Goal: Task Accomplishment & Management: Manage account settings

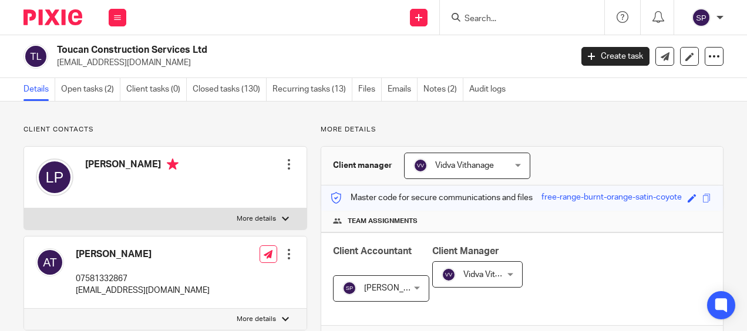
scroll to position [1057, 0]
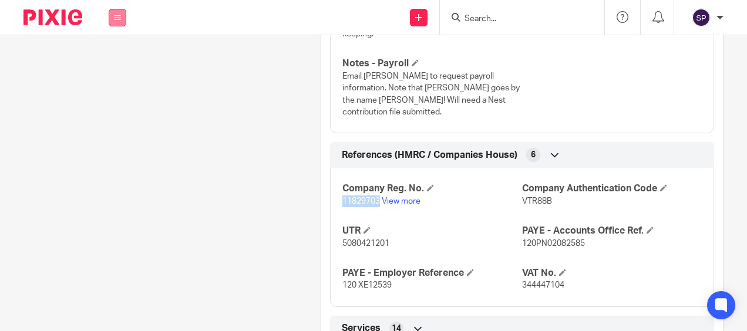
click at [115, 12] on button at bounding box center [118, 18] width 18 height 18
click at [116, 74] on link "Email" at bounding box center [111, 72] width 19 height 8
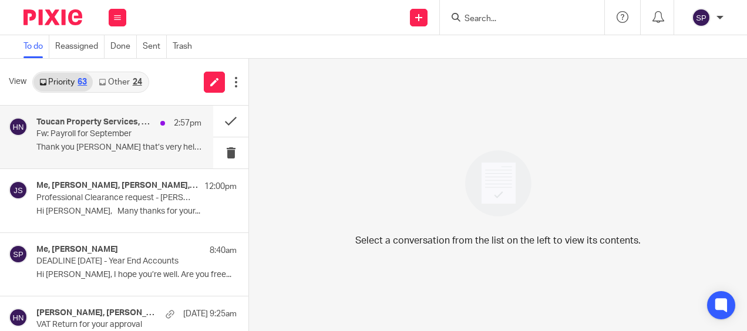
click at [109, 132] on p "Fw: Payroll for September" at bounding box center [102, 134] width 132 height 10
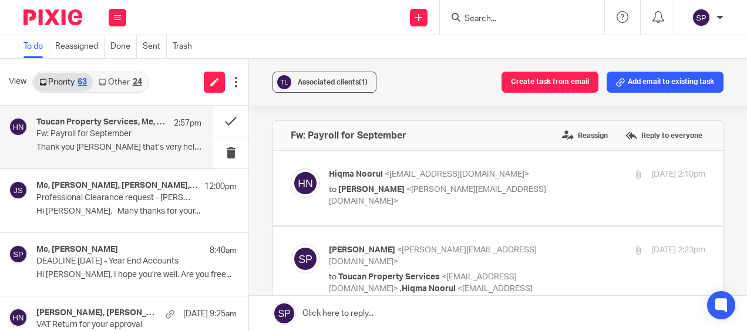
click at [114, 83] on link "Other 24" at bounding box center [120, 82] width 55 height 19
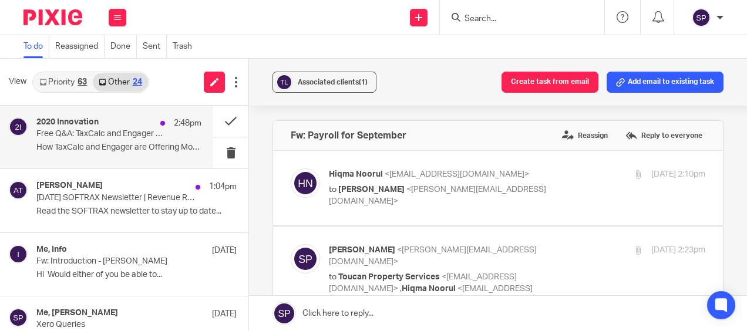
click at [106, 130] on p "Free Q&A: TaxCalc and Engager Unpacked" at bounding box center [102, 134] width 132 height 10
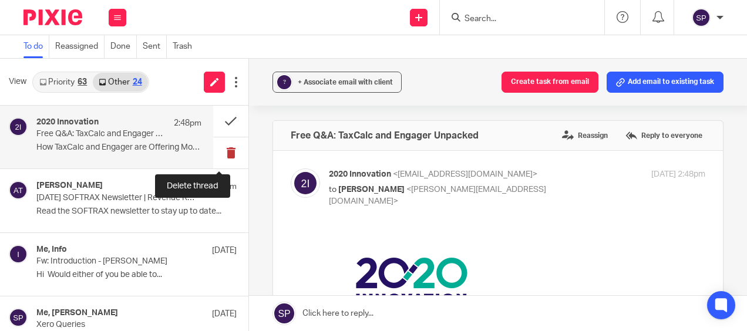
click at [215, 149] on button at bounding box center [230, 152] width 35 height 31
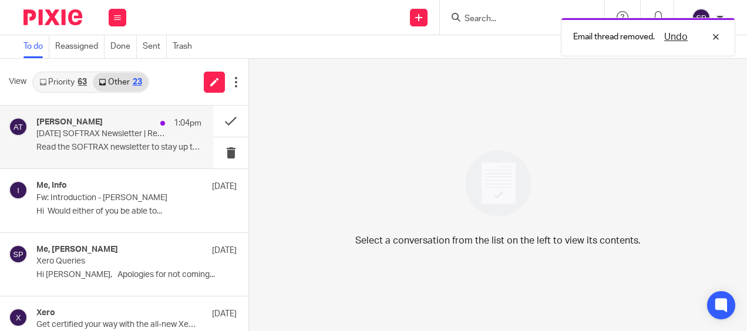
click at [148, 141] on div "Ashley Tolfo 1:04pm September 2025 SOFTRAX Newsletter | Revenue Recognition & B…" at bounding box center [118, 136] width 165 height 39
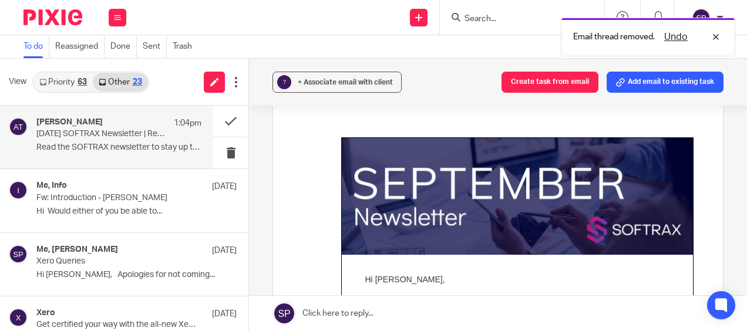
scroll to position [176, 0]
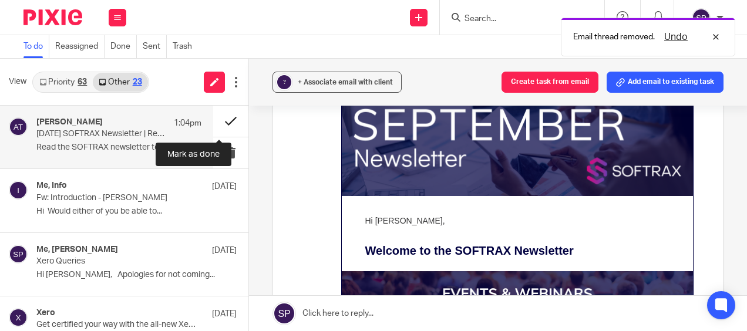
click at [217, 123] on button at bounding box center [230, 121] width 35 height 31
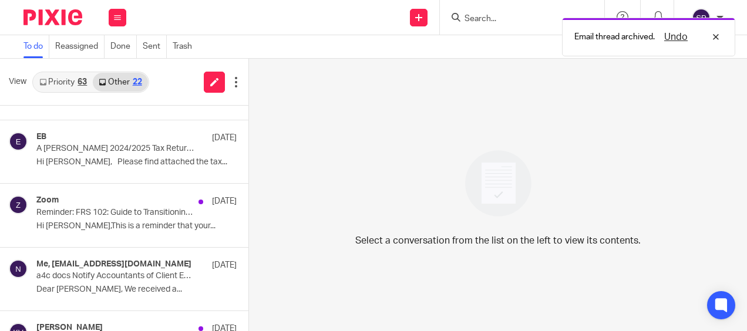
click at [116, 208] on p "Reminder: FRS 102: Guide to Transitioning to the New Lease Accounting and Reven…" at bounding box center [116, 213] width 160 height 10
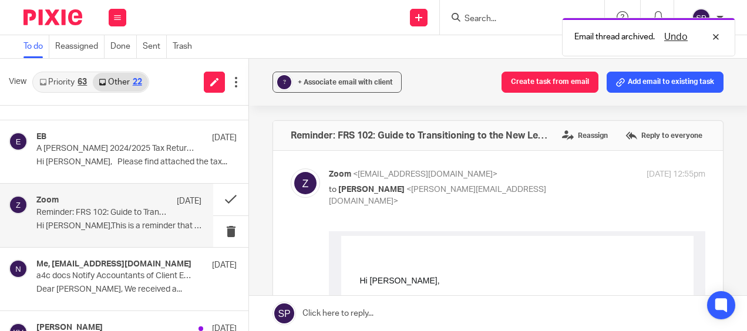
scroll to position [0, 0]
click at [216, 200] on button at bounding box center [230, 199] width 35 height 31
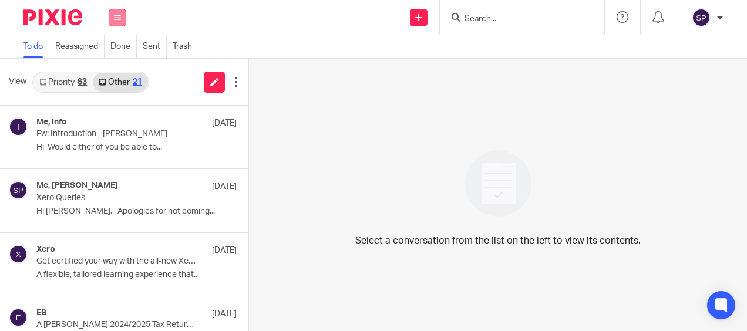
click at [112, 11] on button at bounding box center [118, 18] width 18 height 18
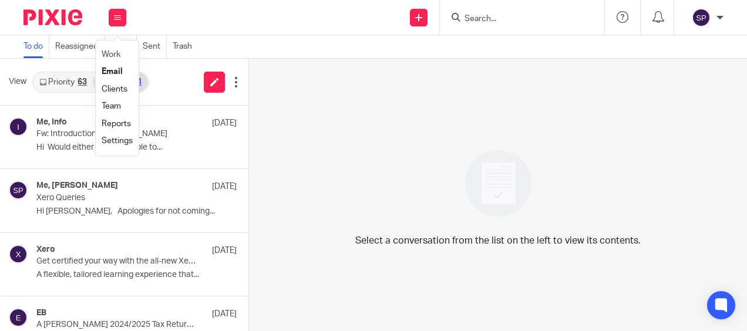
click at [113, 50] on li "Work" at bounding box center [117, 54] width 31 height 17
click at [112, 53] on link "Work" at bounding box center [111, 54] width 19 height 8
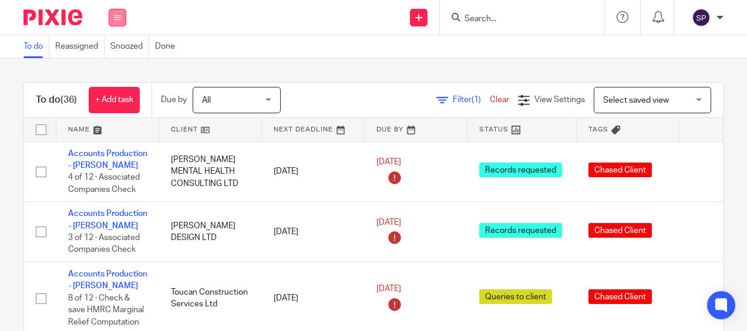
click at [119, 14] on icon at bounding box center [117, 17] width 7 height 7
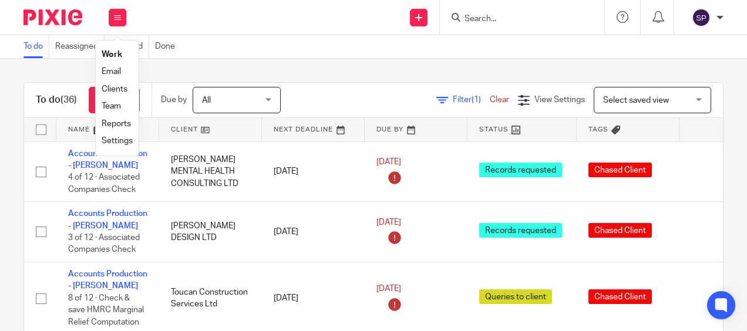
click at [109, 69] on link "Email" at bounding box center [111, 72] width 19 height 8
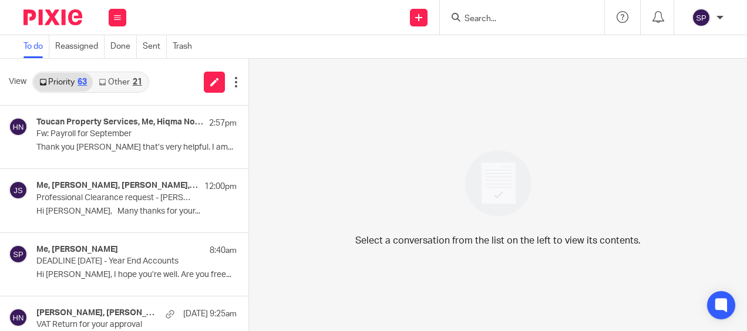
click at [124, 85] on link "Other 21" at bounding box center [120, 82] width 55 height 19
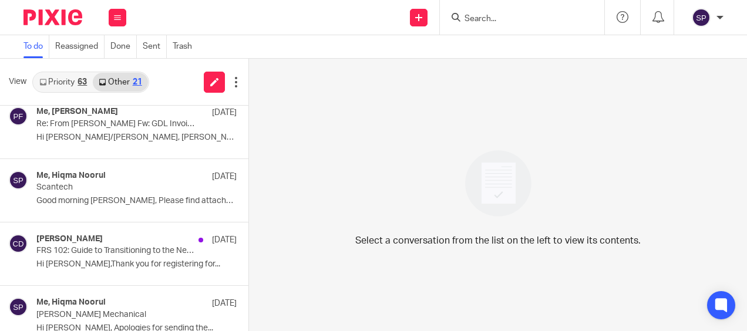
scroll to position [411, 0]
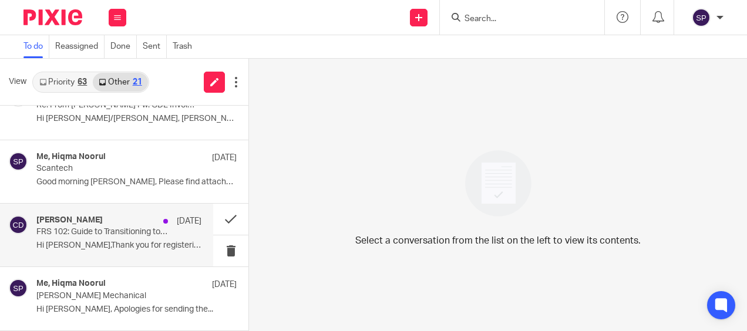
click at [86, 229] on p "FRS 102: Guide to Transitioning to the New Lease Accounting and Revenue Recogni…" at bounding box center [102, 232] width 132 height 10
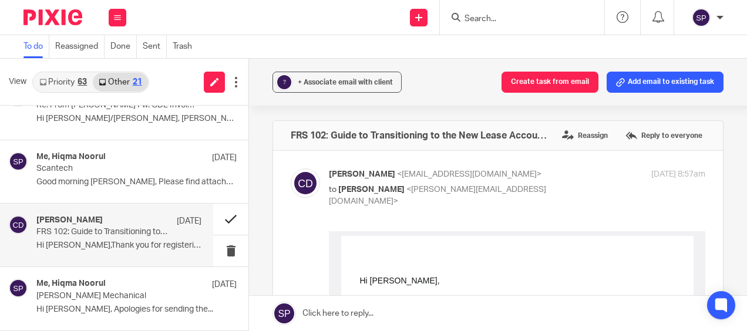
scroll to position [0, 0]
click at [215, 216] on button at bounding box center [230, 219] width 35 height 31
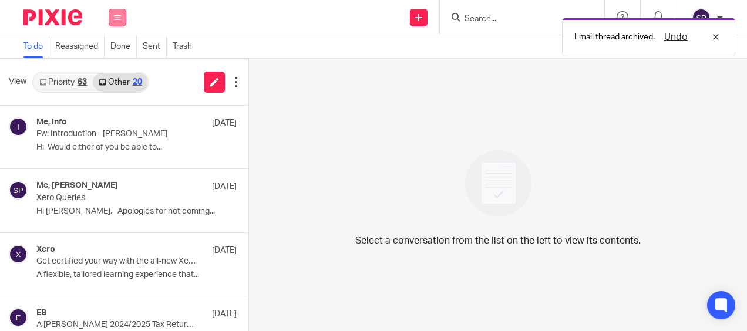
click at [120, 21] on button at bounding box center [118, 18] width 18 height 18
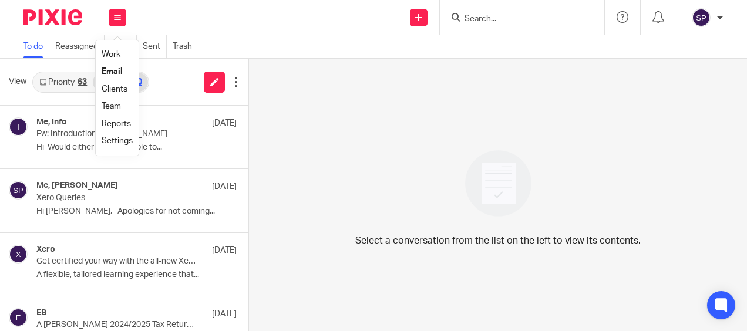
click at [113, 52] on link "Work" at bounding box center [111, 54] width 19 height 8
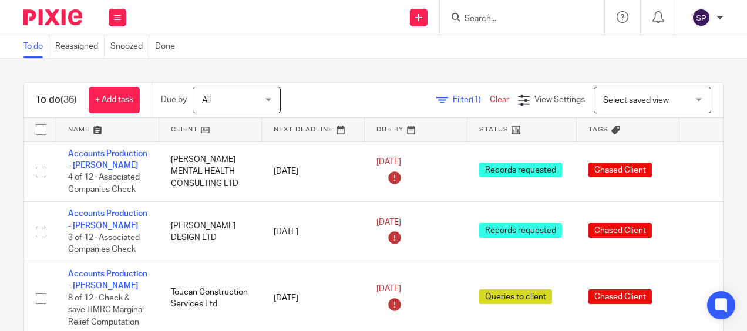
click at [106, 78] on div "To do (36) + Add task Due by All All Today Tomorrow This week Next week This mo…" at bounding box center [373, 195] width 747 height 272
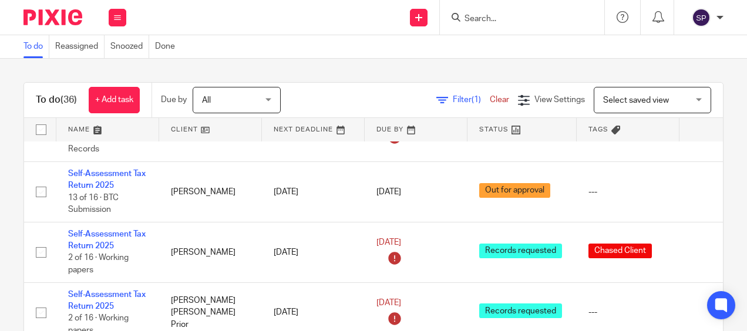
scroll to position [352, 0]
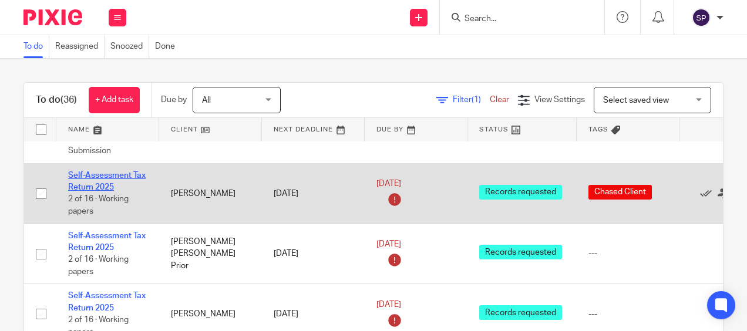
click at [110, 174] on link "Self-Assessment Tax Return 2025" at bounding box center [107, 181] width 78 height 20
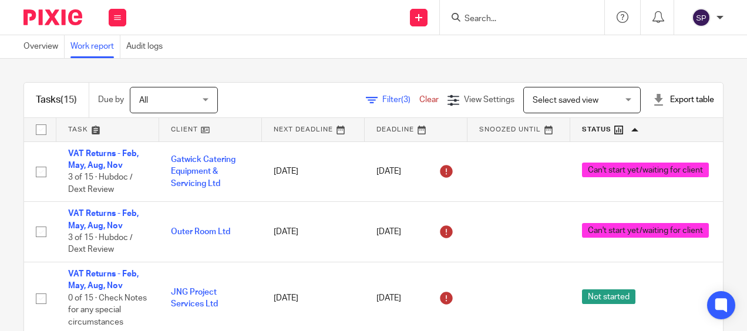
scroll to position [816, 0]
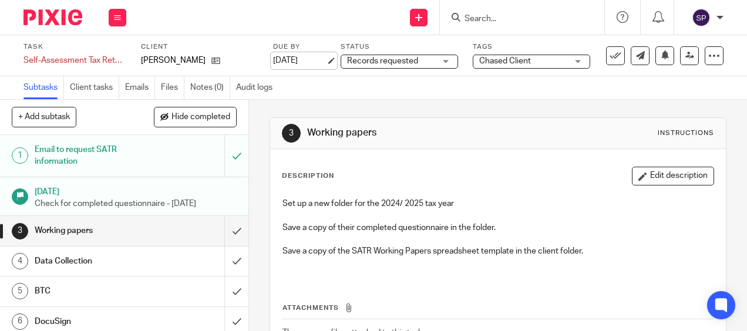
click at [312, 58] on link "[DATE]" at bounding box center [299, 61] width 53 height 12
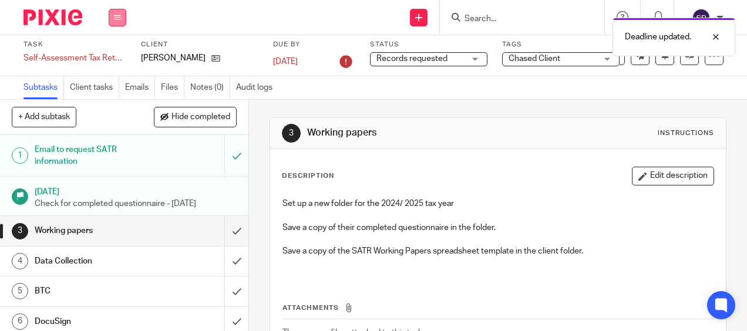
click at [117, 21] on icon at bounding box center [117, 17] width 7 height 7
click at [119, 52] on link "Work" at bounding box center [112, 54] width 21 height 8
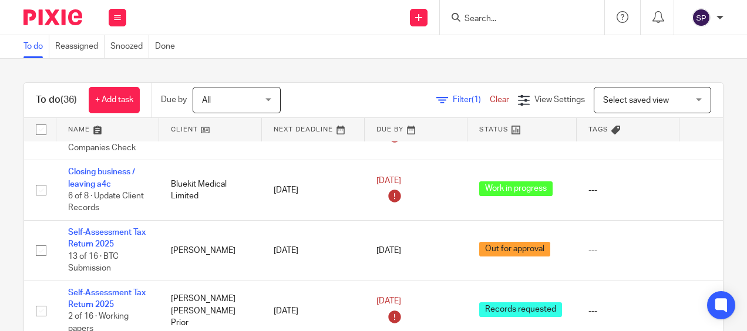
scroll to position [294, 0]
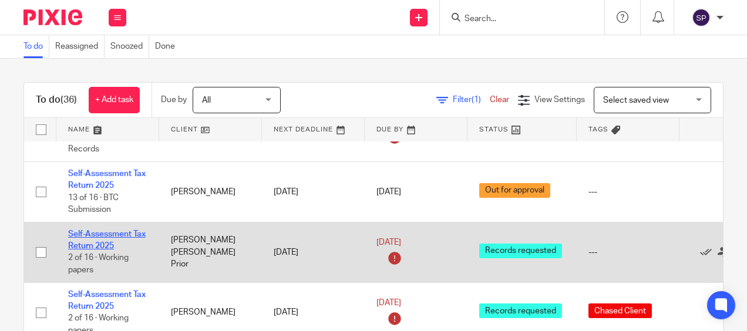
click at [107, 235] on link "Self-Assessment Tax Return 2025" at bounding box center [107, 240] width 78 height 20
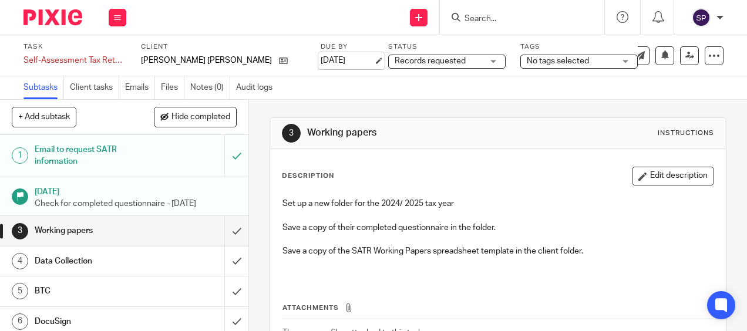
click at [321, 59] on link "[DATE]" at bounding box center [347, 61] width 53 height 12
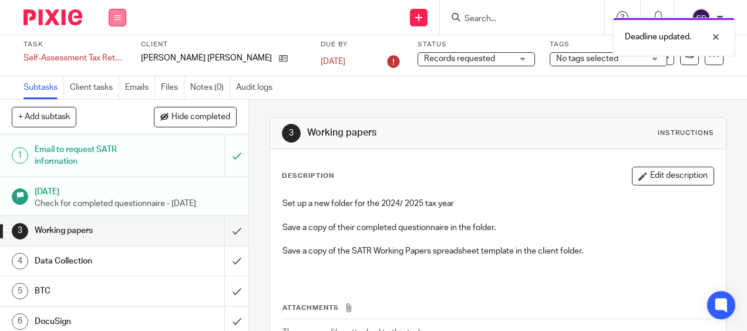
click at [118, 18] on icon at bounding box center [117, 17] width 7 height 7
click at [119, 53] on link "Work" at bounding box center [112, 54] width 21 height 8
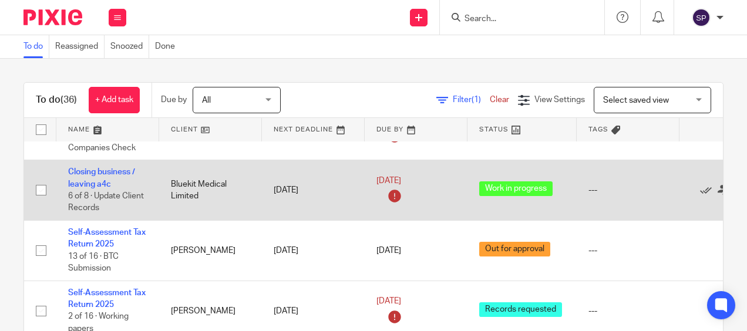
scroll to position [294, 0]
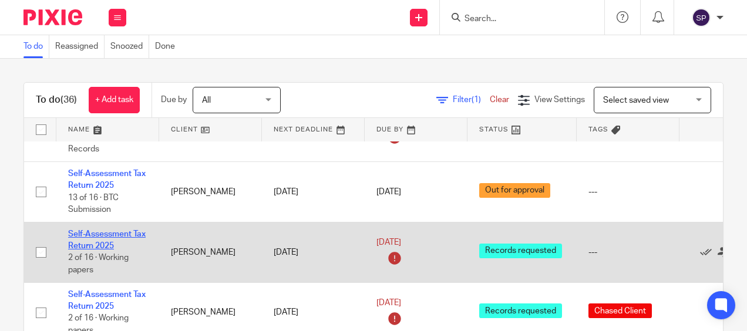
click at [133, 233] on link "Self-Assessment Tax Return 2025" at bounding box center [107, 240] width 78 height 20
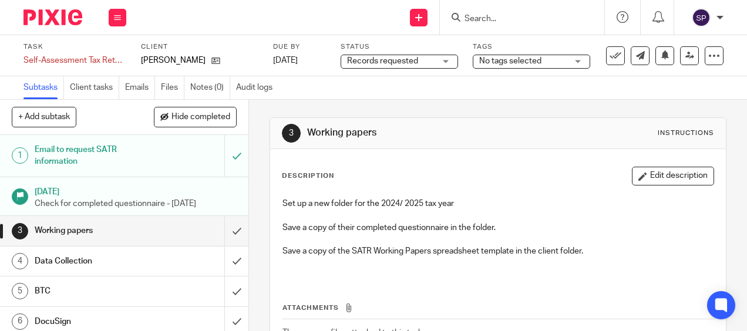
click at [327, 60] on div "Task Self-Assessment Tax Return 2025 Save Self-Assessment Tax Return 2025 2 /16…" at bounding box center [285, 55] width 525 height 26
click at [290, 61] on link "[DATE]" at bounding box center [299, 61] width 53 height 12
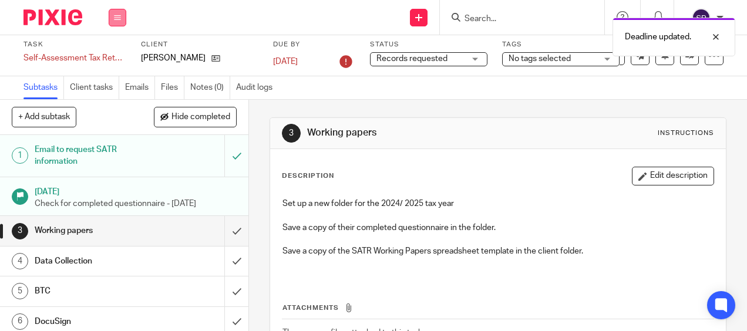
click at [120, 20] on icon at bounding box center [117, 17] width 7 height 7
click at [106, 53] on link "Work" at bounding box center [112, 54] width 21 height 8
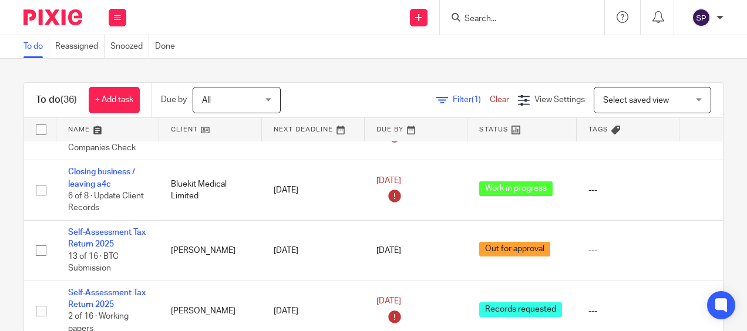
scroll to position [294, 0]
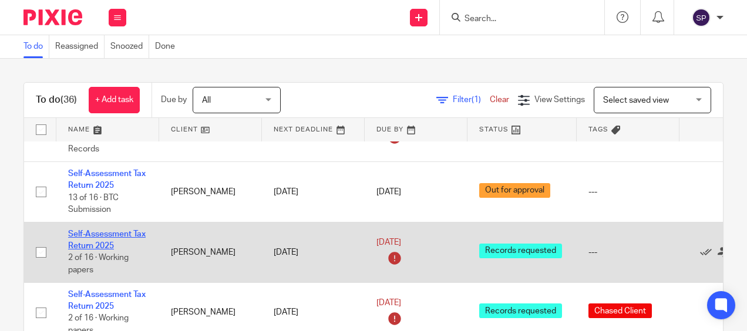
click at [126, 233] on link "Self-Assessment Tax Return 2025" at bounding box center [107, 240] width 78 height 20
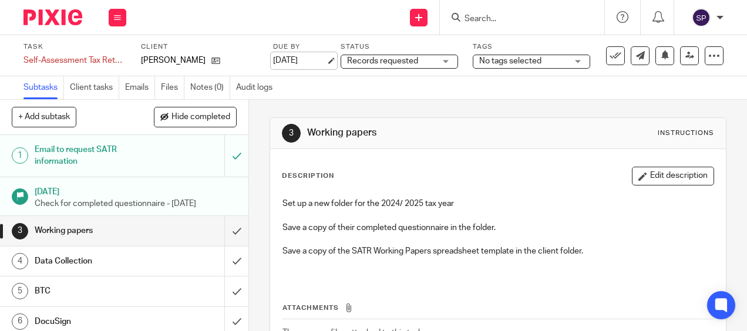
click at [304, 61] on link "[DATE]" at bounding box center [299, 61] width 53 height 12
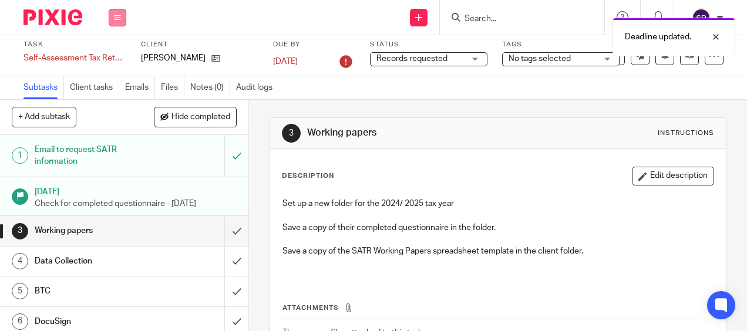
click at [119, 17] on icon at bounding box center [117, 17] width 7 height 7
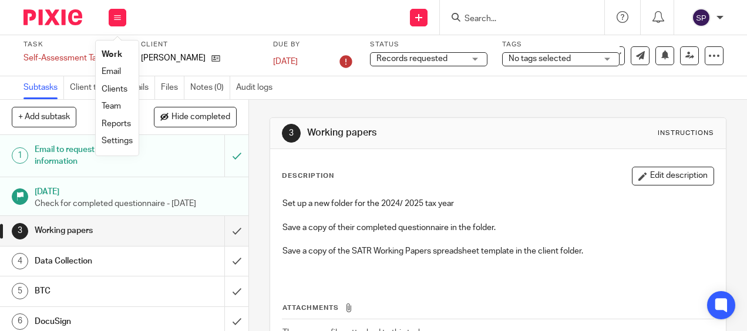
click at [107, 56] on link "Work" at bounding box center [112, 54] width 21 height 8
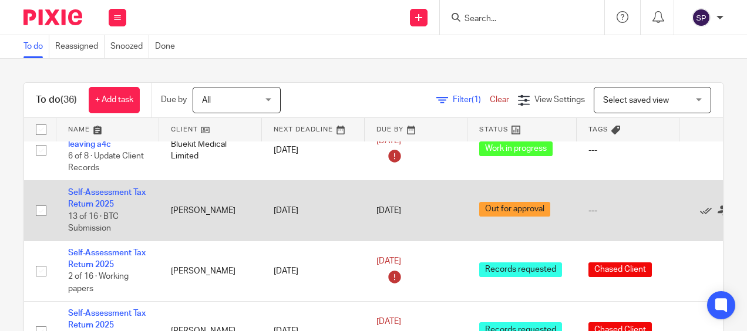
scroll to position [294, 0]
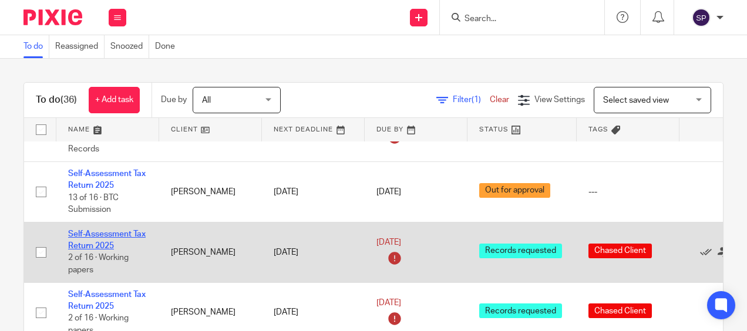
click at [112, 234] on link "Self-Assessment Tax Return 2025" at bounding box center [107, 240] width 78 height 20
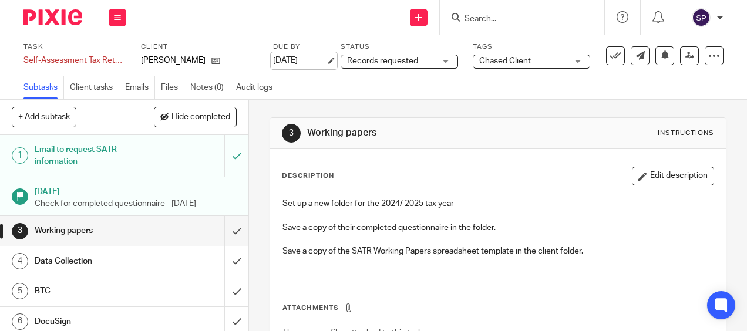
click at [319, 60] on link "[DATE]" at bounding box center [299, 61] width 53 height 12
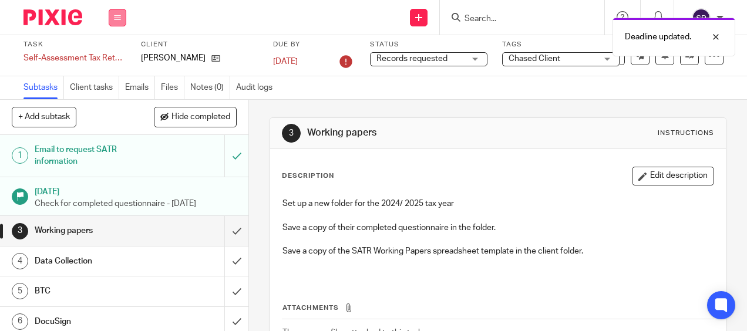
click at [121, 20] on button at bounding box center [118, 18] width 18 height 18
click at [113, 50] on link "Work" at bounding box center [112, 54] width 21 height 8
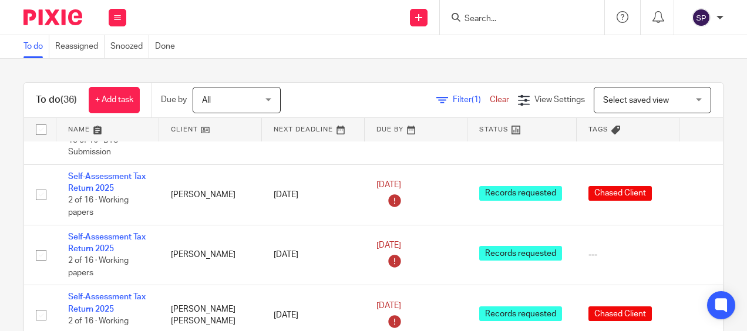
scroll to position [352, 0]
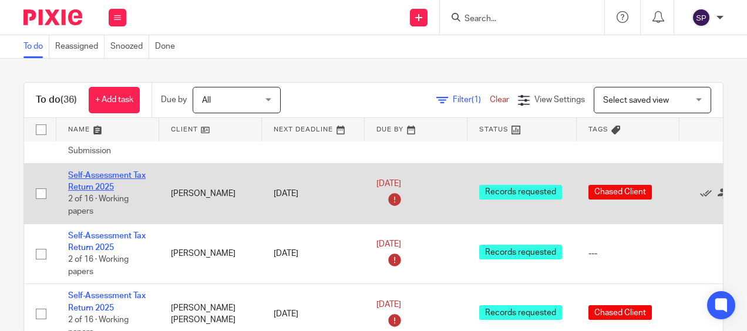
click at [104, 174] on link "Self-Assessment Tax Return 2025" at bounding box center [107, 181] width 78 height 20
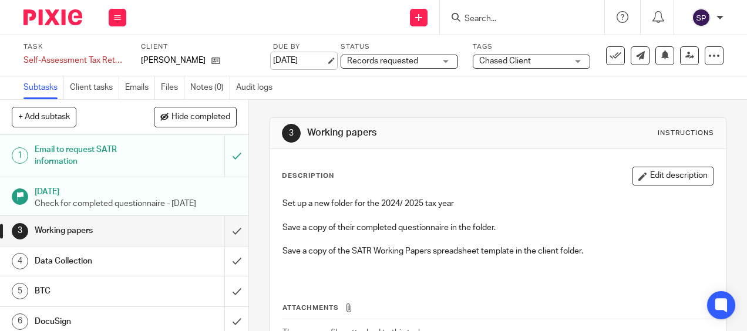
click at [303, 60] on link "[DATE]" at bounding box center [299, 61] width 53 height 12
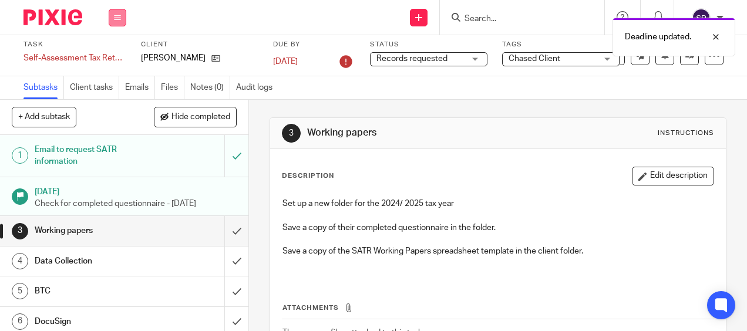
click at [115, 22] on button at bounding box center [118, 18] width 18 height 18
click at [111, 56] on link "Work" at bounding box center [112, 54] width 21 height 8
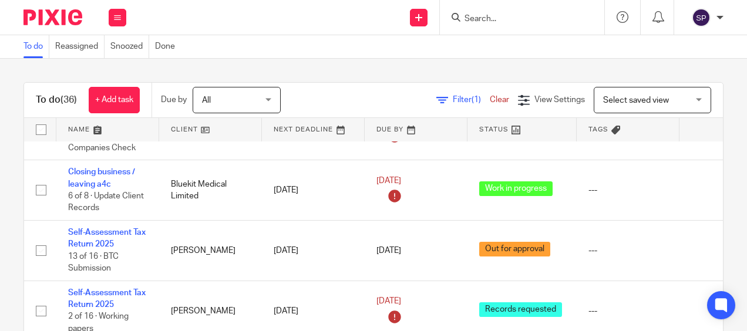
scroll to position [294, 0]
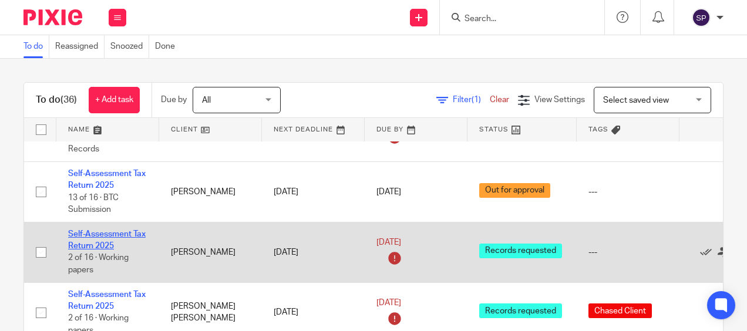
click at [115, 230] on link "Self-Assessment Tax Return 2025" at bounding box center [107, 240] width 78 height 20
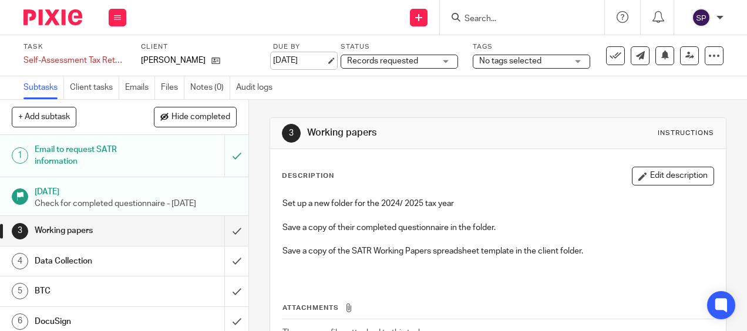
click at [292, 65] on link "[DATE]" at bounding box center [299, 61] width 53 height 12
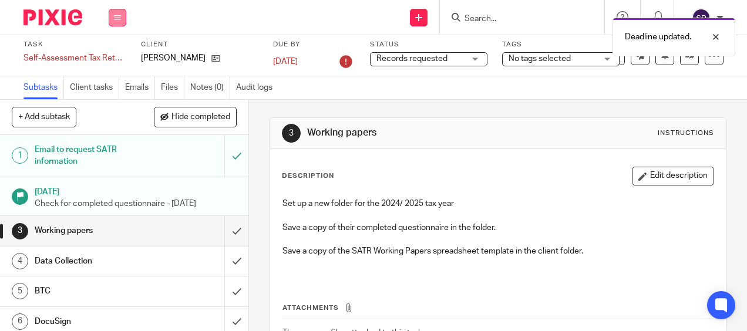
click at [120, 21] on button at bounding box center [118, 18] width 18 height 18
click at [112, 54] on link "Work" at bounding box center [112, 54] width 21 height 8
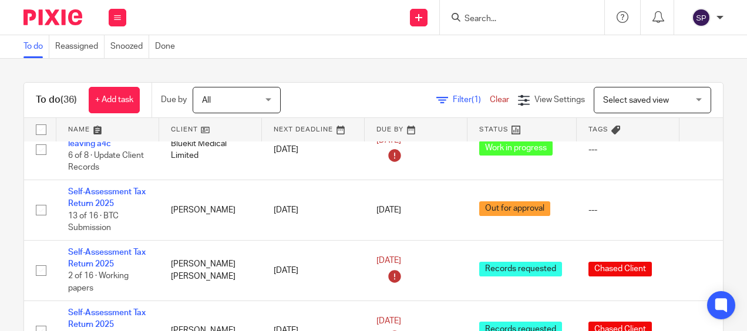
scroll to position [294, 0]
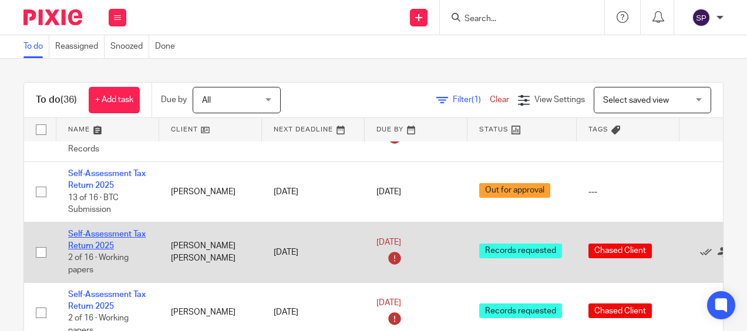
click at [92, 233] on link "Self-Assessment Tax Return 2025" at bounding box center [107, 240] width 78 height 20
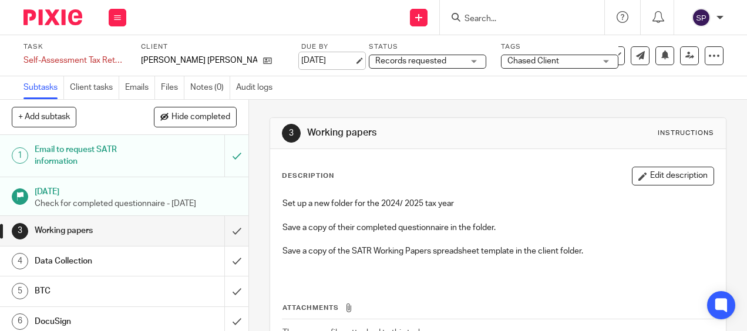
click at [302, 62] on link "[DATE]" at bounding box center [327, 61] width 53 height 12
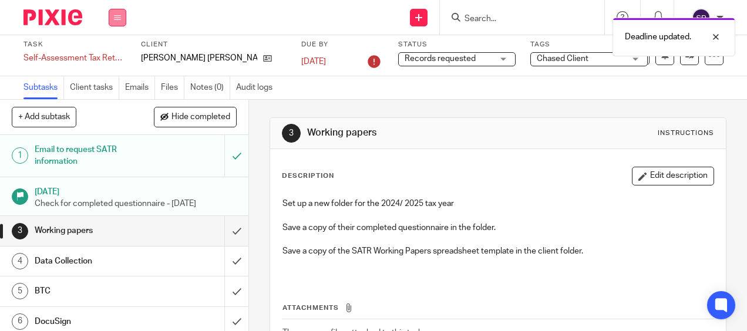
click at [122, 18] on button at bounding box center [118, 18] width 18 height 18
click at [113, 53] on link "Work" at bounding box center [112, 54] width 21 height 8
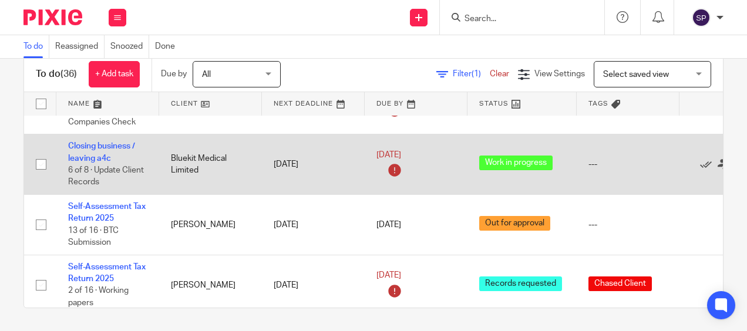
scroll to position [352, 0]
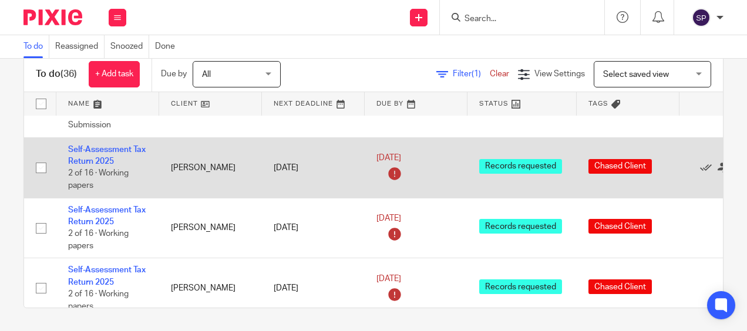
click at [102, 155] on td "Self-Assessment Tax Return 2025 2 of 16 · Working papers" at bounding box center [107, 167] width 103 height 60
click at [116, 150] on link "Self-Assessment Tax Return 2025" at bounding box center [107, 156] width 78 height 20
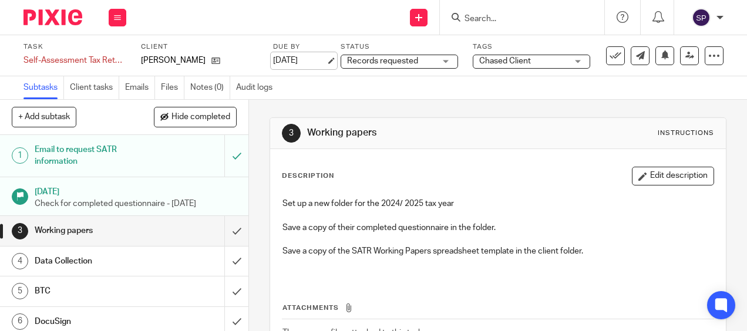
click at [310, 55] on link "[DATE]" at bounding box center [299, 61] width 53 height 12
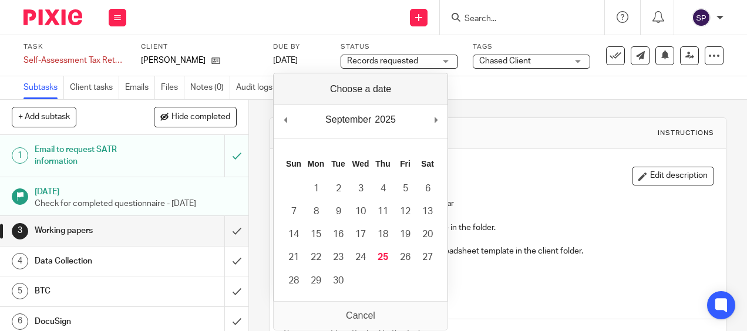
click at [432, 119] on div "September January February March April May June July August September October N…" at bounding box center [361, 121] width 174 height 33
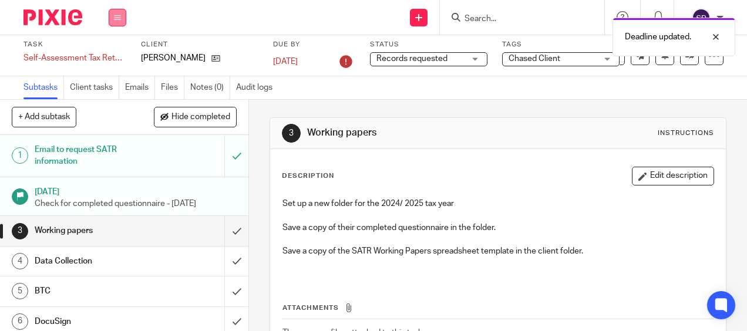
click at [121, 19] on button at bounding box center [118, 18] width 18 height 18
click at [107, 53] on link "Work" at bounding box center [112, 54] width 21 height 8
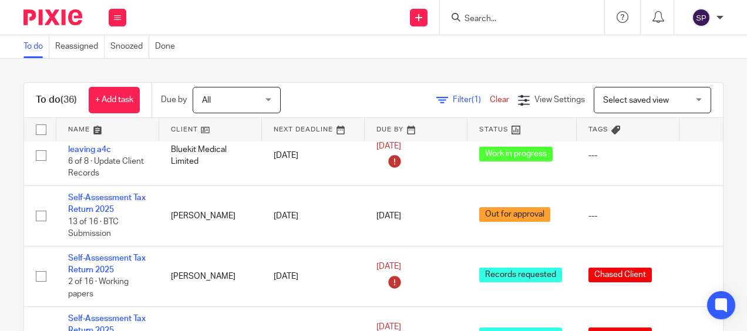
scroll to position [294, 0]
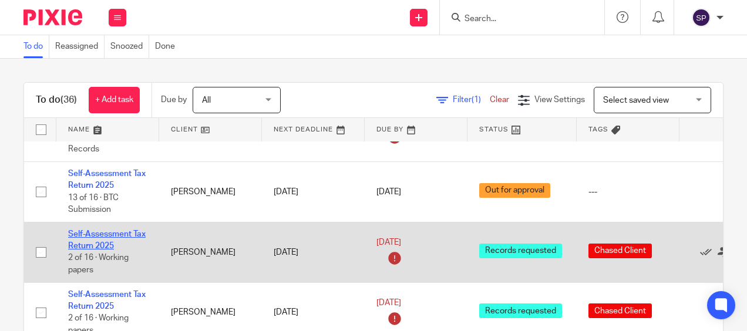
click at [108, 235] on link "Self-Assessment Tax Return 2025" at bounding box center [107, 240] width 78 height 20
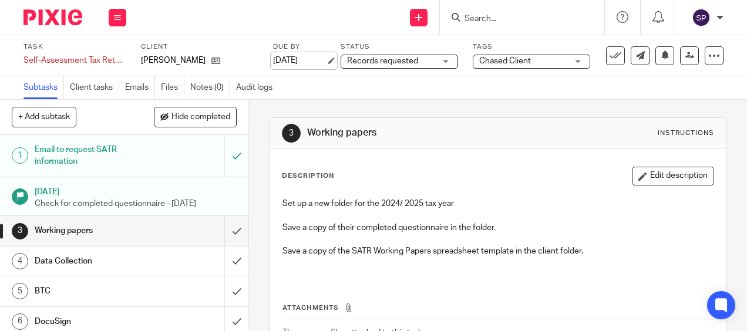
click at [316, 64] on link "[DATE]" at bounding box center [299, 61] width 53 height 12
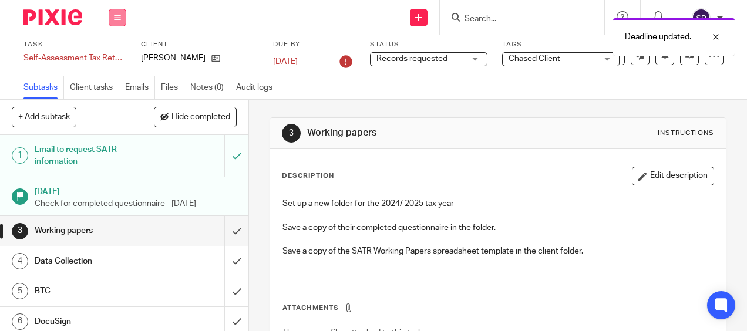
click at [116, 15] on icon at bounding box center [117, 17] width 7 height 7
click at [108, 58] on link "Work" at bounding box center [112, 54] width 21 height 8
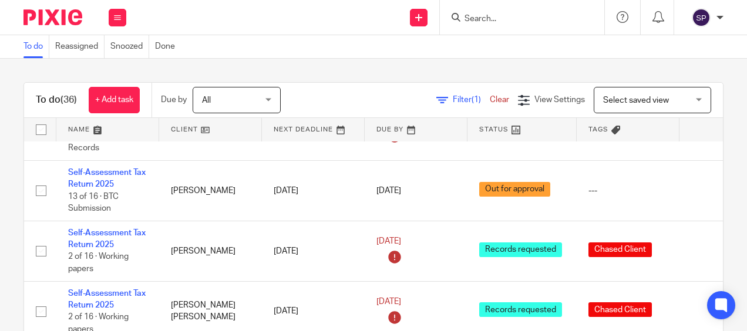
scroll to position [294, 0]
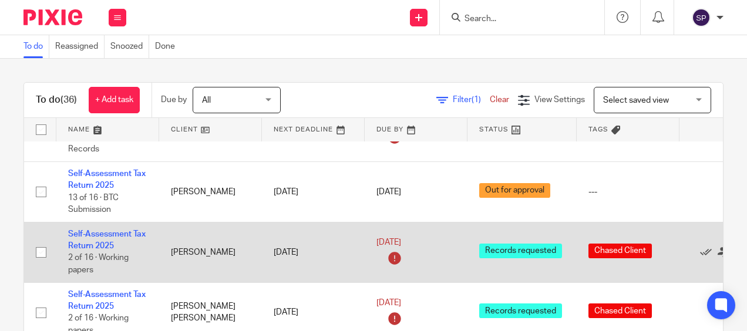
click at [106, 238] on td "Self-Assessment Tax Return 2025 2 of 16 · Working papers" at bounding box center [107, 252] width 103 height 60
click at [92, 231] on link "Self-Assessment Tax Return 2025" at bounding box center [107, 240] width 78 height 20
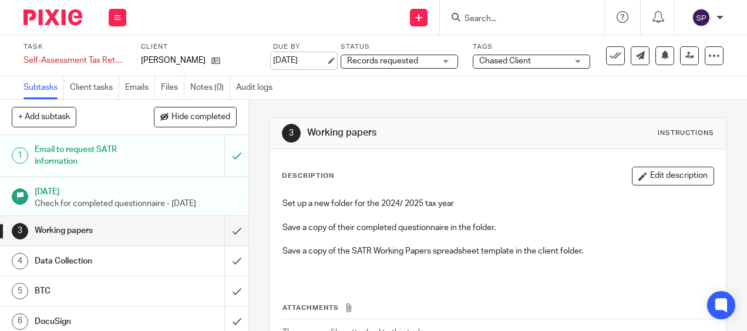
click at [307, 66] on link "[DATE]" at bounding box center [299, 61] width 53 height 12
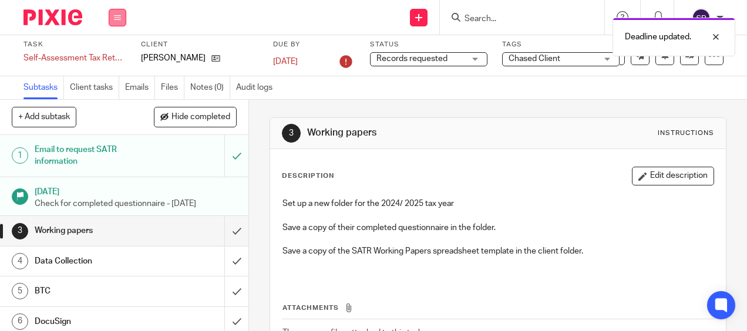
click at [121, 19] on button at bounding box center [118, 18] width 18 height 18
click at [114, 58] on link "Work" at bounding box center [112, 54] width 21 height 8
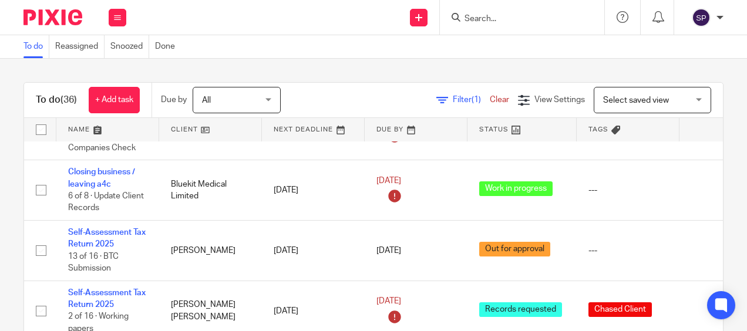
scroll to position [294, 0]
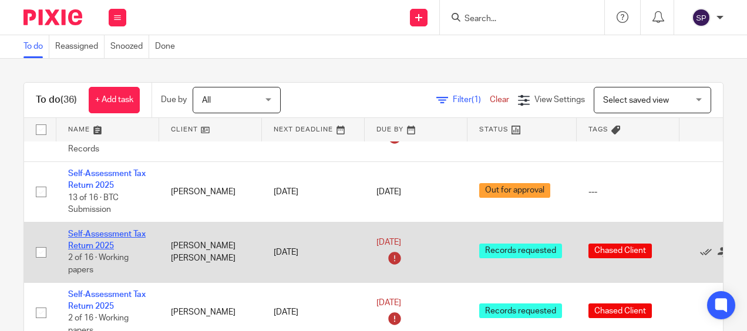
click at [92, 233] on link "Self-Assessment Tax Return 2025" at bounding box center [107, 240] width 78 height 20
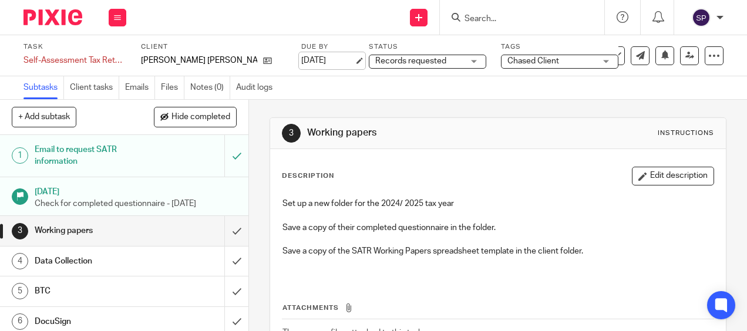
drag, startPoint x: 304, startPoint y: 59, endPoint x: 309, endPoint y: 62, distance: 6.0
click at [304, 59] on link "[DATE]" at bounding box center [327, 61] width 53 height 12
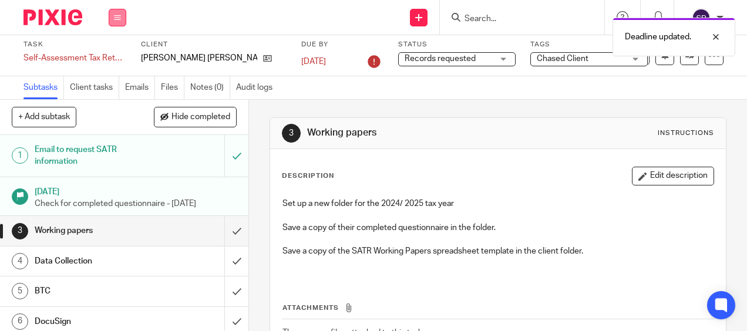
click at [119, 16] on icon at bounding box center [117, 17] width 7 height 7
click at [109, 52] on link "Work" at bounding box center [112, 54] width 21 height 8
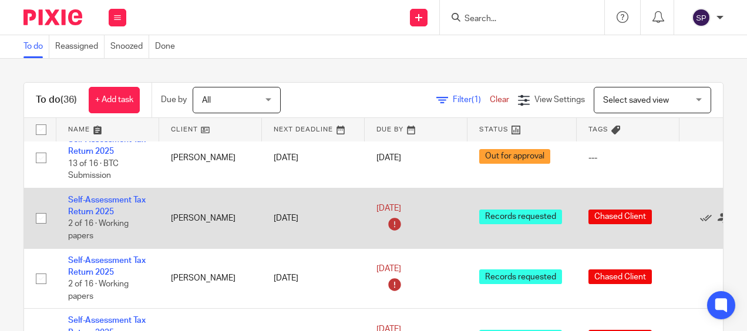
scroll to position [352, 0]
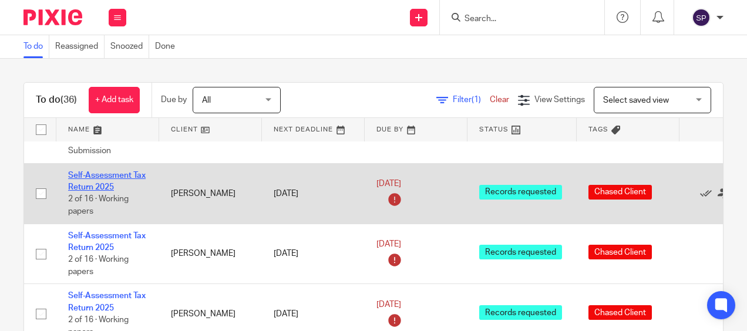
click at [97, 176] on link "Self-Assessment Tax Return 2025" at bounding box center [107, 181] width 78 height 20
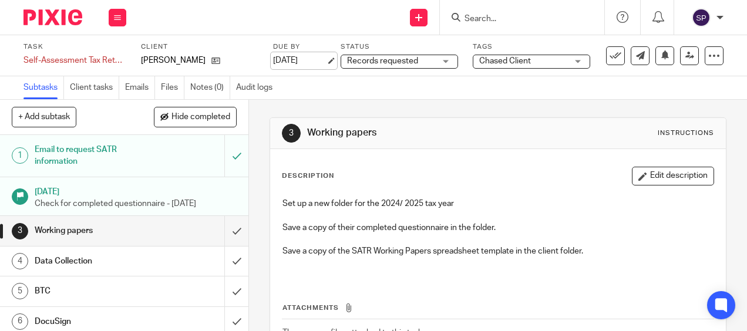
click at [304, 64] on link "[DATE]" at bounding box center [299, 61] width 53 height 12
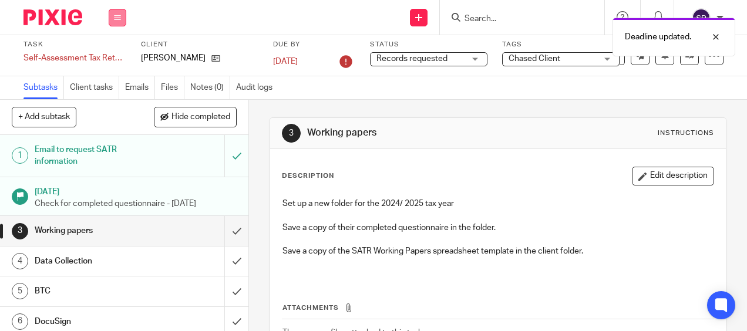
click at [120, 23] on button at bounding box center [118, 18] width 18 height 18
click at [107, 52] on link "Work" at bounding box center [112, 54] width 21 height 8
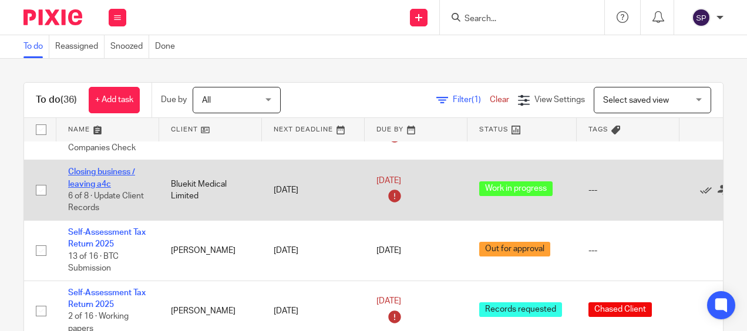
scroll to position [294, 0]
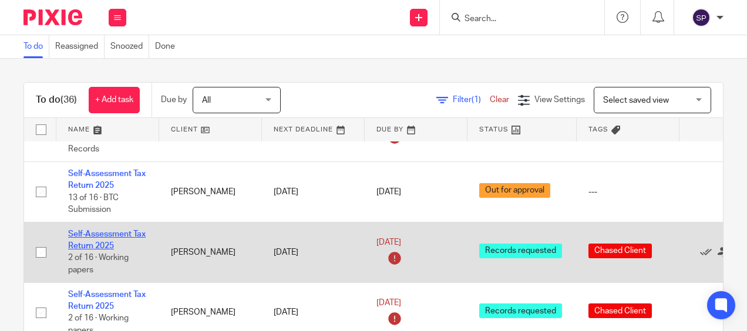
click at [89, 231] on link "Self-Assessment Tax Return 2025" at bounding box center [107, 240] width 78 height 20
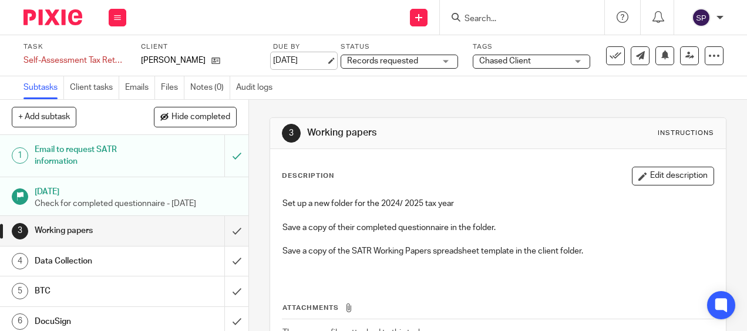
click at [281, 60] on link "[DATE]" at bounding box center [299, 61] width 53 height 12
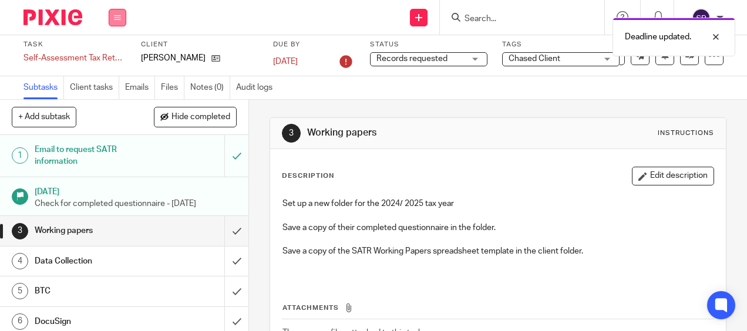
click at [112, 20] on button at bounding box center [118, 18] width 18 height 18
click at [102, 53] on link "Work" at bounding box center [112, 54] width 21 height 8
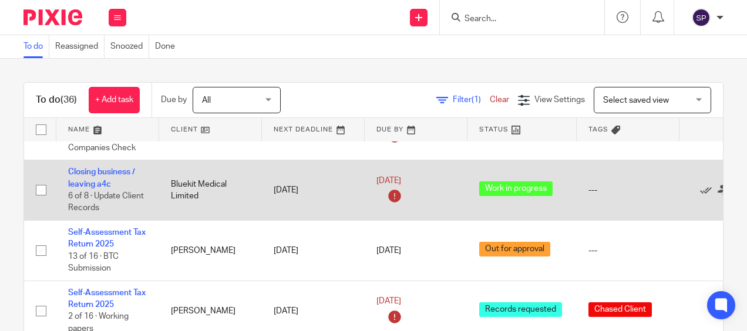
scroll to position [294, 0]
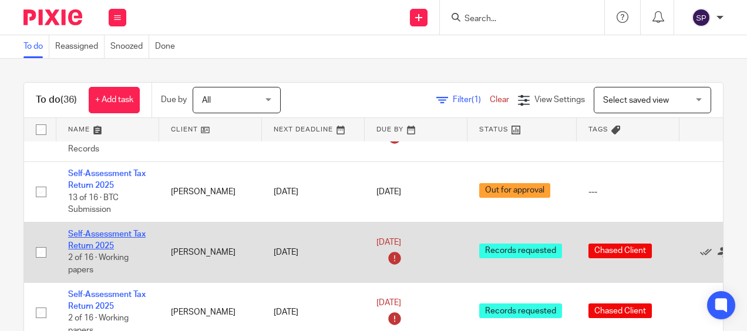
click at [109, 232] on link "Self-Assessment Tax Return 2025" at bounding box center [107, 240] width 78 height 20
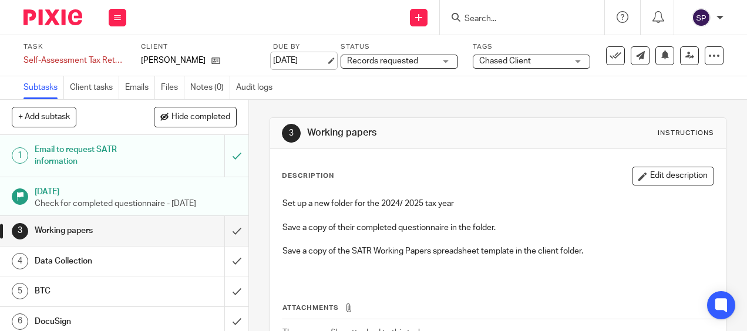
click at [301, 60] on link "[DATE]" at bounding box center [299, 61] width 53 height 12
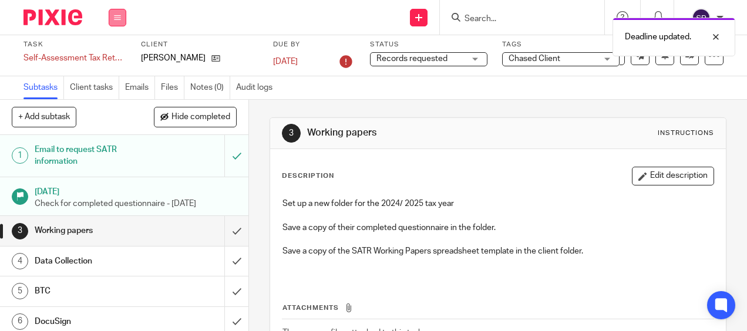
click at [113, 16] on button at bounding box center [118, 18] width 18 height 18
click at [119, 50] on li "Work" at bounding box center [117, 54] width 31 height 17
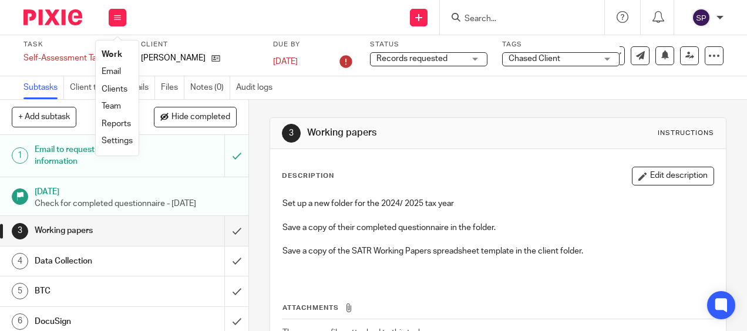
click at [115, 56] on link "Work" at bounding box center [112, 54] width 21 height 8
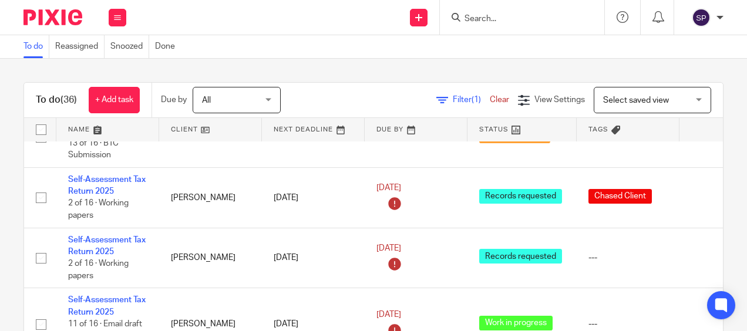
scroll to position [352, 0]
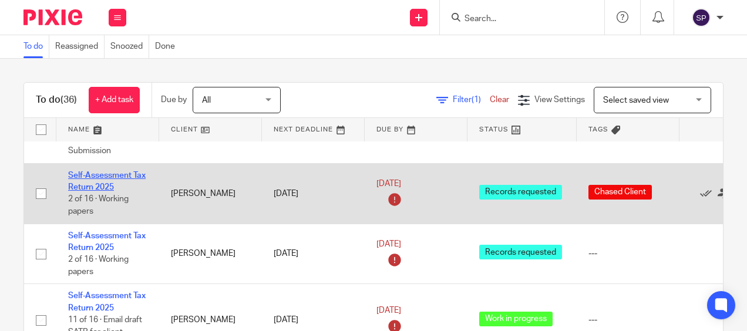
click at [112, 177] on link "Self-Assessment Tax Return 2025" at bounding box center [107, 181] width 78 height 20
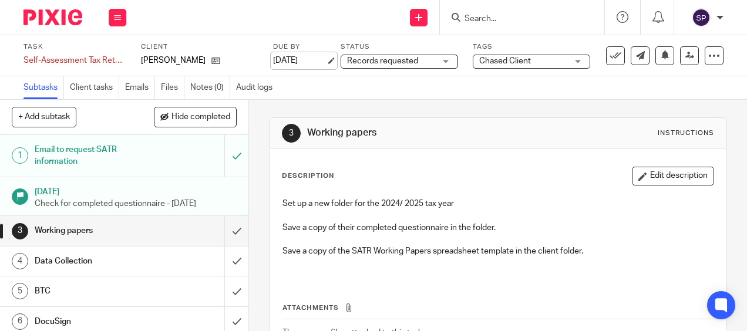
click at [314, 60] on link "[DATE]" at bounding box center [299, 61] width 53 height 12
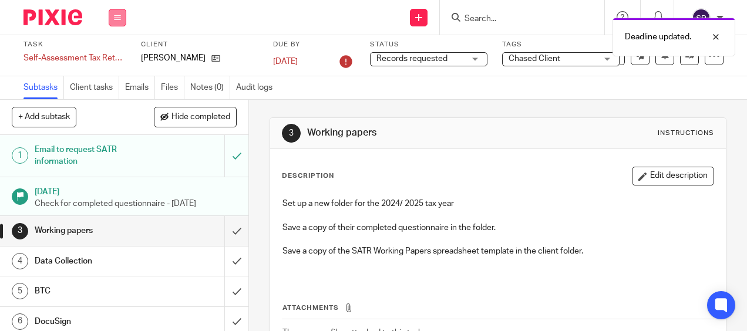
click at [119, 20] on icon at bounding box center [117, 17] width 7 height 7
click at [107, 54] on link "Work" at bounding box center [112, 54] width 21 height 8
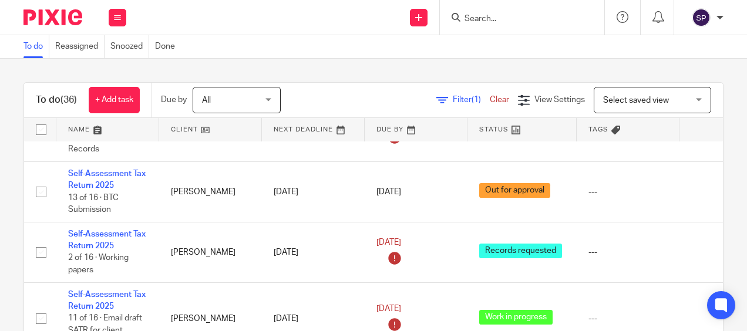
scroll to position [352, 0]
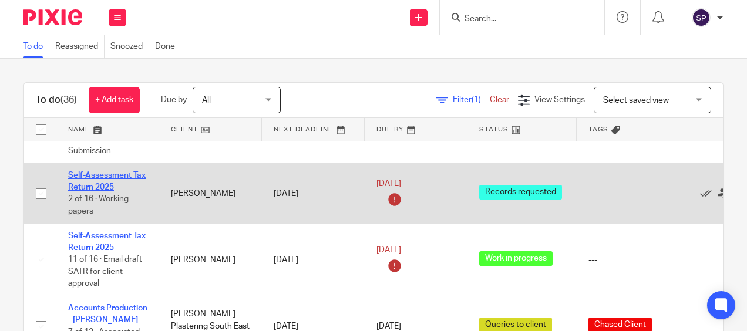
click at [112, 174] on link "Self-Assessment Tax Return 2025" at bounding box center [107, 181] width 78 height 20
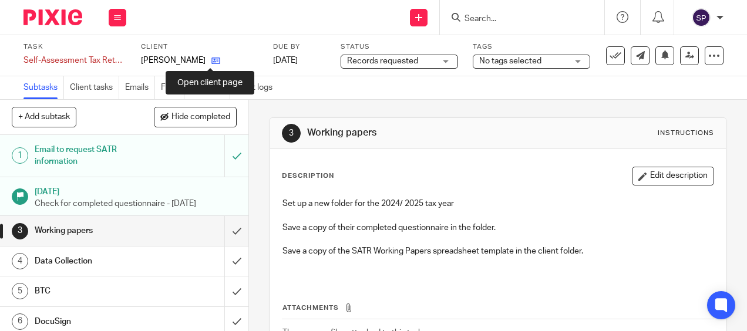
click at [213, 61] on icon at bounding box center [215, 60] width 9 height 9
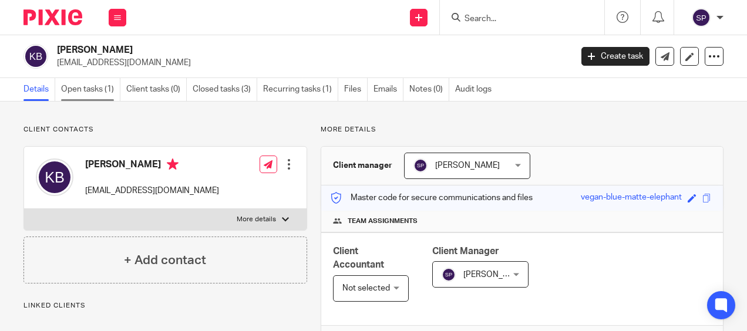
click at [90, 86] on link "Open tasks (1)" at bounding box center [90, 89] width 59 height 23
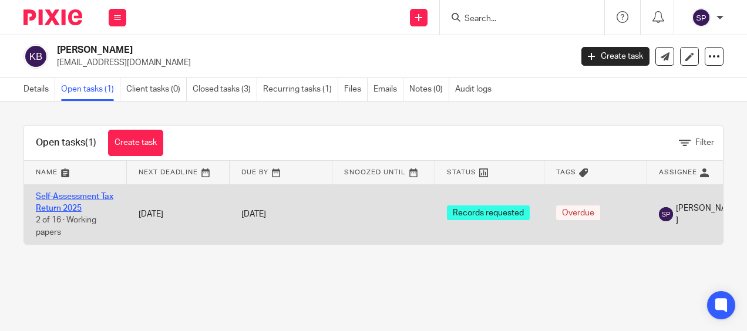
click at [95, 198] on link "Self-Assessment Tax Return 2025" at bounding box center [75, 203] width 78 height 20
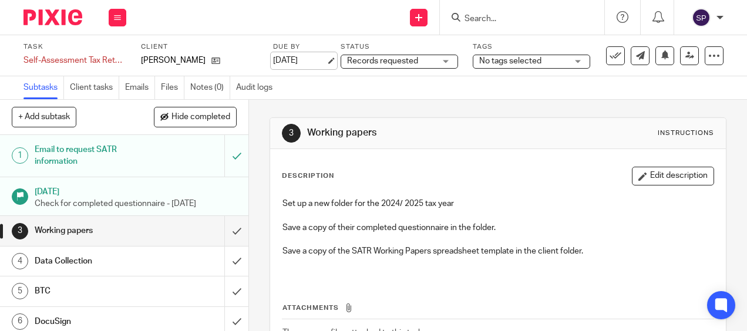
click at [297, 62] on link "[DATE]" at bounding box center [299, 61] width 53 height 12
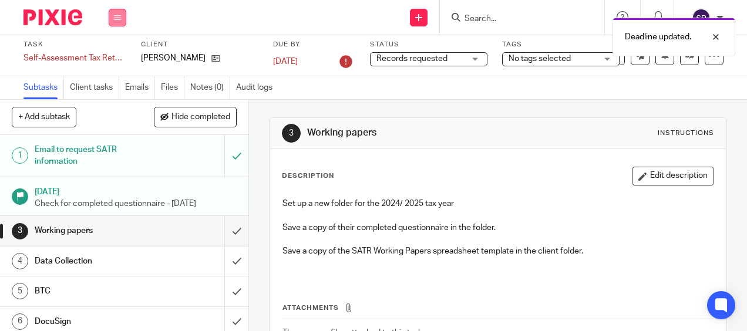
click at [111, 18] on button at bounding box center [118, 18] width 18 height 18
click at [108, 50] on li "Work" at bounding box center [117, 54] width 31 height 17
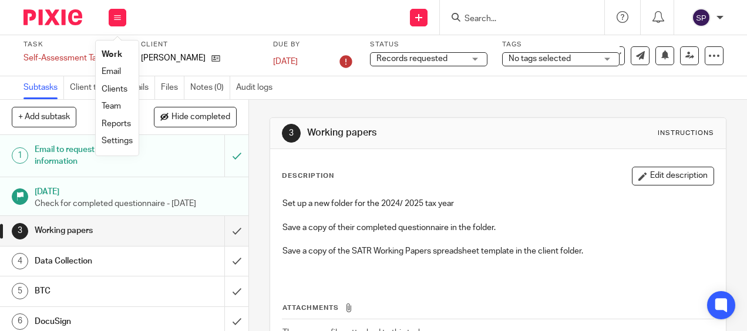
click at [108, 54] on link "Work" at bounding box center [112, 54] width 21 height 8
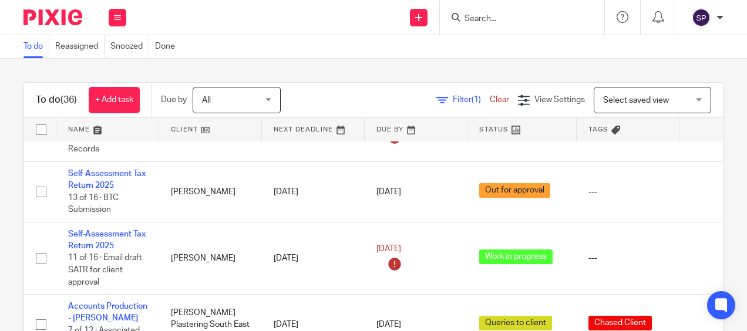
scroll to position [352, 0]
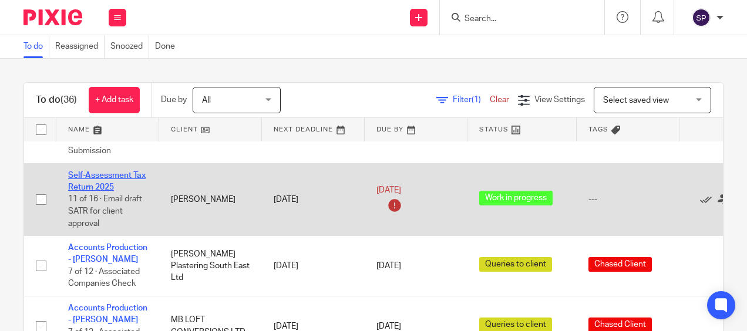
click at [102, 171] on link "Self-Assessment Tax Return 2025" at bounding box center [107, 181] width 78 height 20
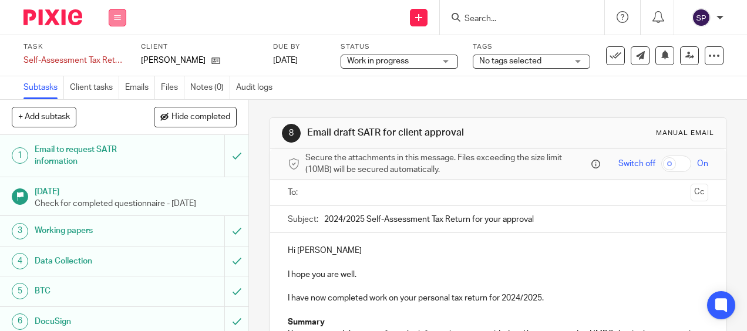
click at [116, 19] on icon at bounding box center [117, 17] width 7 height 7
click at [115, 57] on link "Work" at bounding box center [112, 54] width 21 height 8
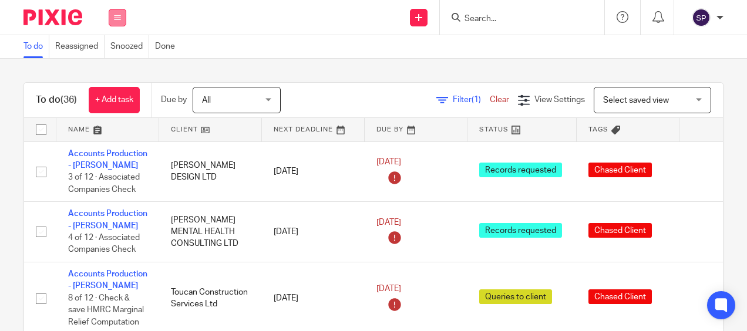
click at [121, 17] on button at bounding box center [118, 18] width 18 height 18
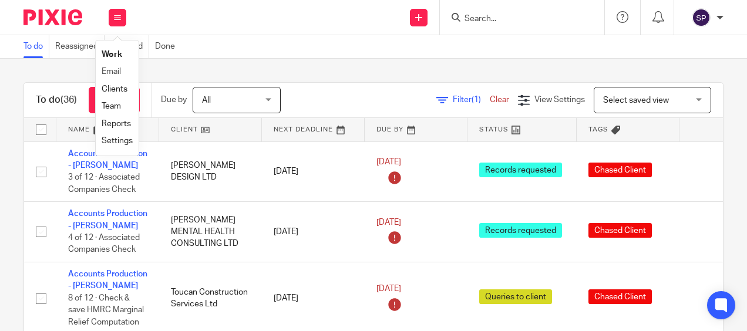
click at [107, 67] on li "Email" at bounding box center [117, 71] width 31 height 17
click at [110, 73] on link "Email" at bounding box center [111, 72] width 19 height 8
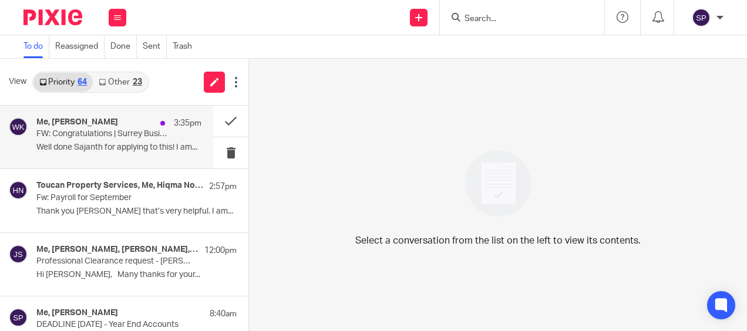
click at [130, 148] on p "Well done Sajanth for applying to this! I am..." at bounding box center [118, 148] width 165 height 10
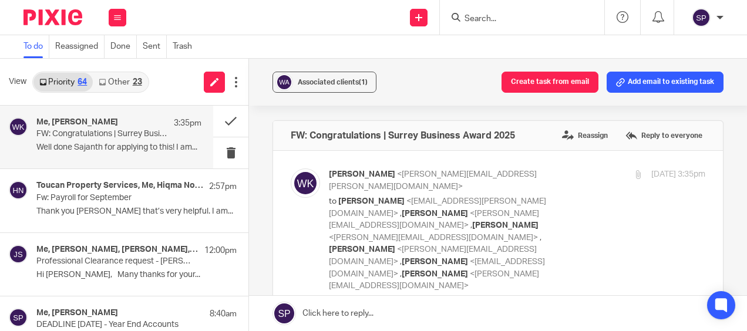
click at [121, 82] on link "Other 23" at bounding box center [120, 82] width 55 height 19
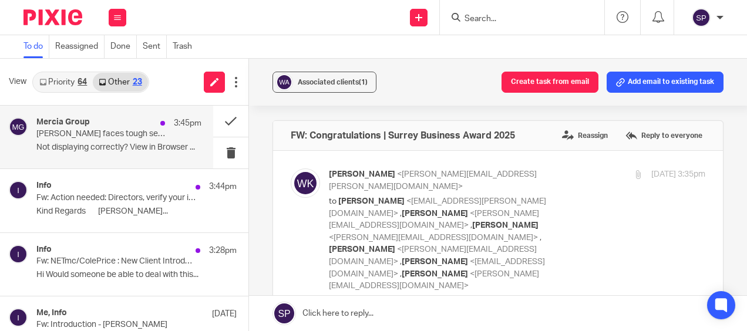
click at [116, 136] on p "Reeves faces tough second Autumn Budget" at bounding box center [102, 134] width 132 height 10
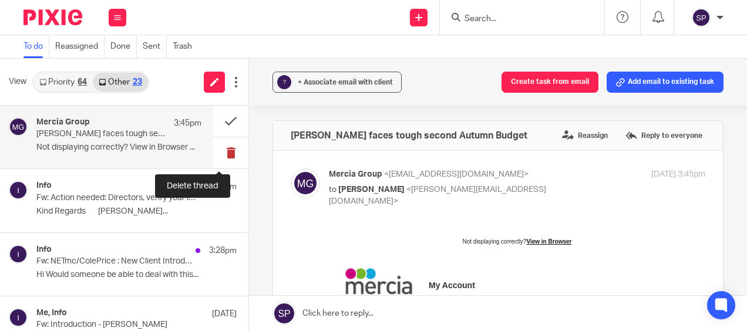
click at [215, 147] on button at bounding box center [230, 152] width 35 height 31
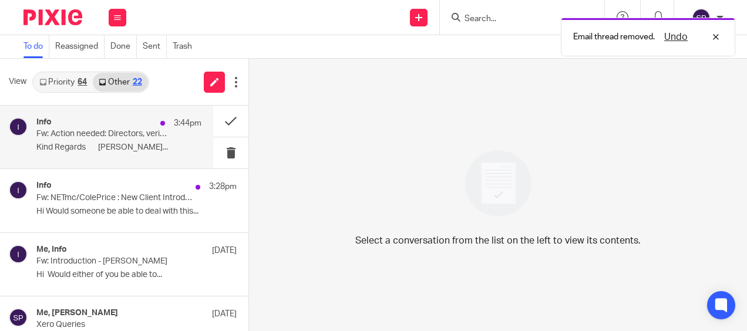
click at [143, 153] on p "Kind Regards Sarah..." at bounding box center [118, 148] width 165 height 10
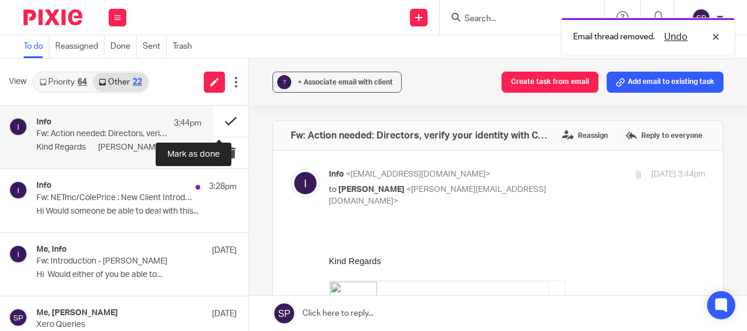
click at [217, 121] on button at bounding box center [230, 121] width 35 height 31
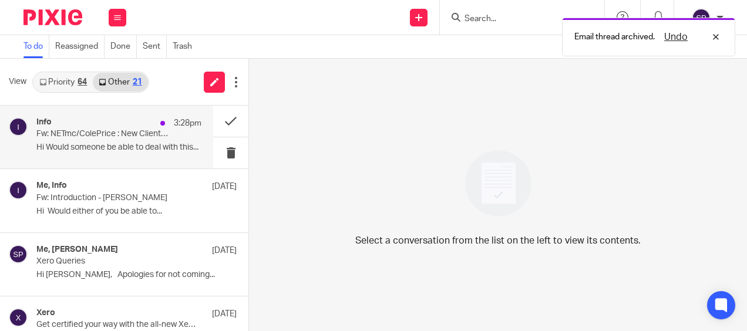
click at [115, 149] on p "Hi Would someone be able to deal with this..." at bounding box center [118, 148] width 165 height 10
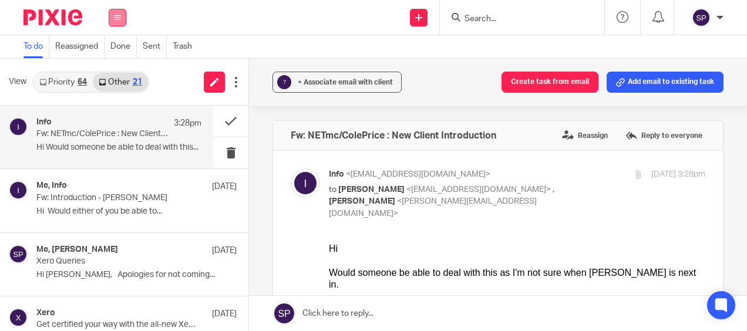
click at [121, 20] on button at bounding box center [118, 18] width 18 height 18
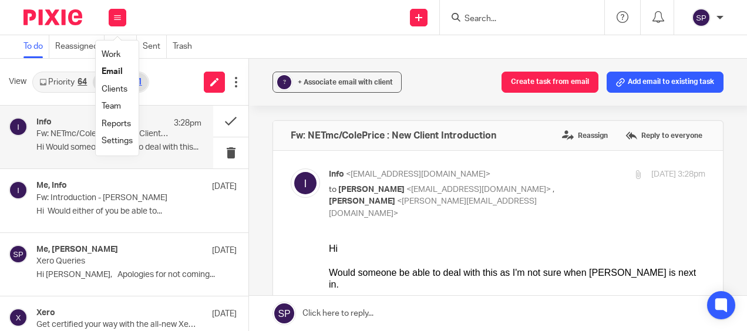
click at [114, 58] on link "Work" at bounding box center [111, 54] width 19 height 8
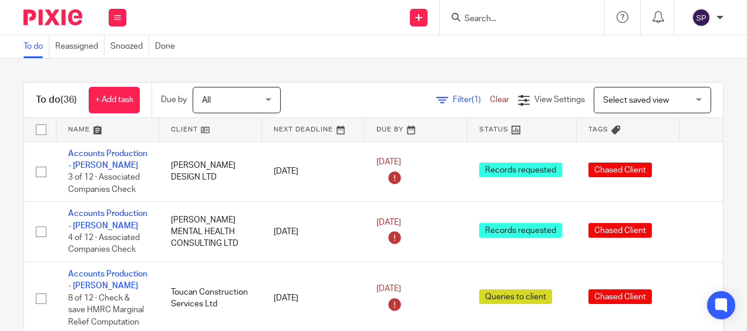
click at [470, 10] on form at bounding box center [525, 17] width 125 height 15
click at [470, 19] on input "Search" at bounding box center [516, 19] width 106 height 11
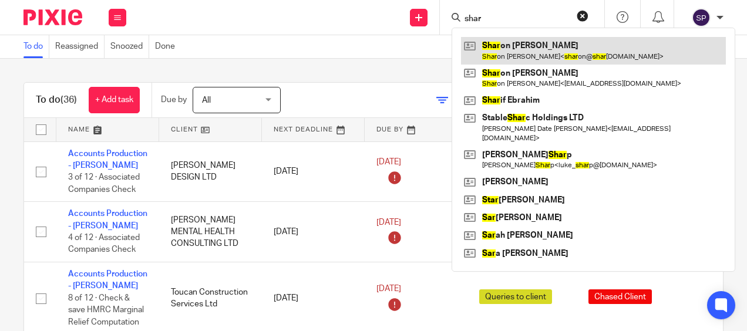
type input "shar"
click at [501, 52] on link at bounding box center [593, 50] width 265 height 27
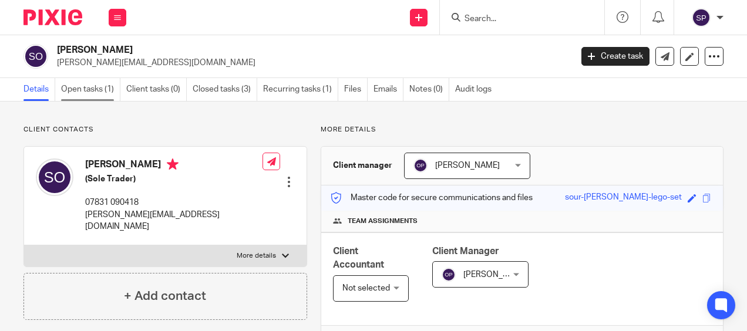
click at [96, 89] on link "Open tasks (1)" at bounding box center [90, 89] width 59 height 23
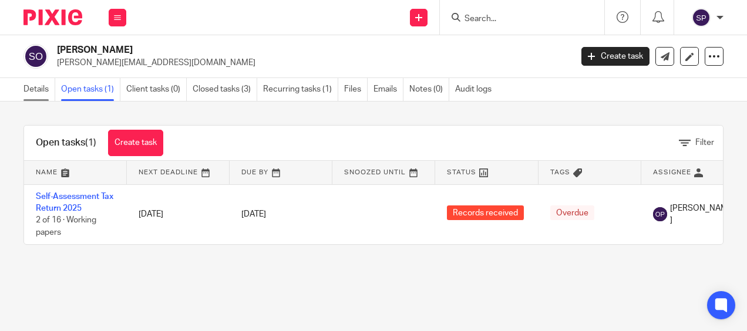
click at [45, 88] on link "Details" at bounding box center [39, 89] width 32 height 23
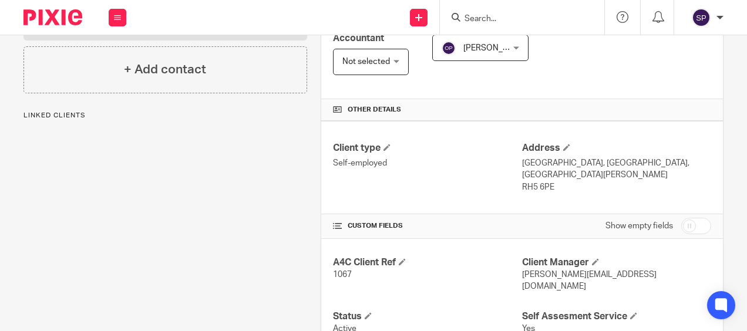
scroll to position [294, 0]
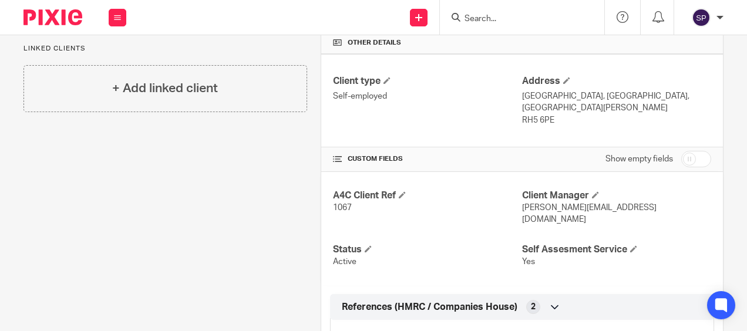
click at [503, 22] on input "Search" at bounding box center [516, 19] width 106 height 11
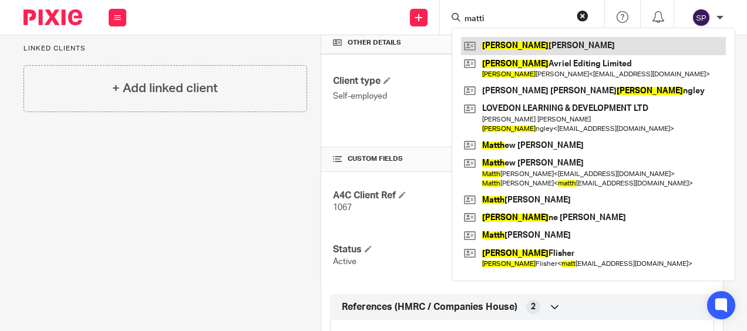
type input "matti"
click at [493, 46] on link at bounding box center [593, 46] width 265 height 18
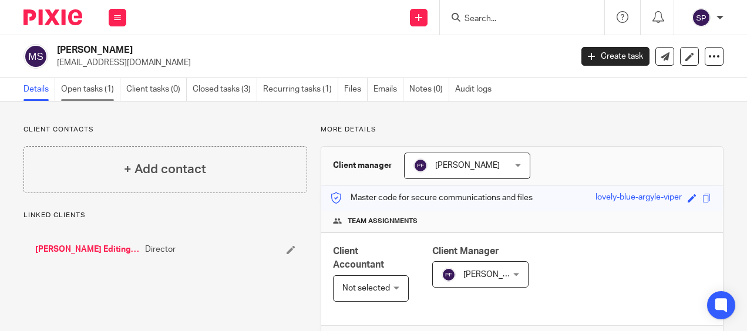
click at [88, 86] on link "Open tasks (1)" at bounding box center [90, 89] width 59 height 23
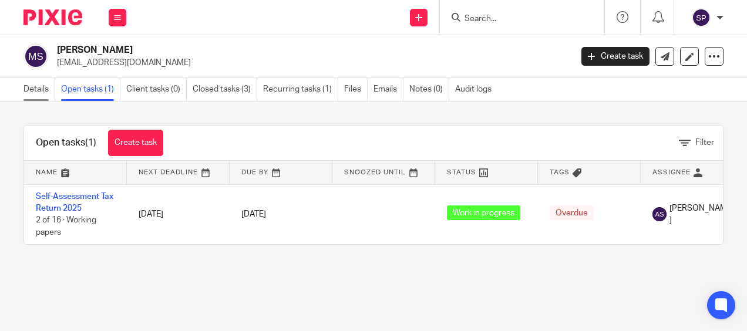
click at [38, 90] on link "Details" at bounding box center [39, 89] width 32 height 23
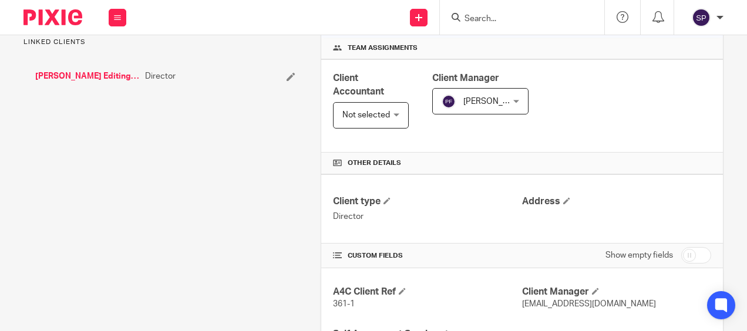
scroll to position [176, 0]
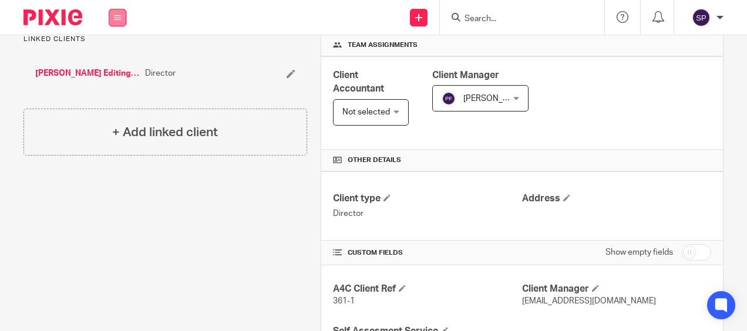
click at [119, 16] on icon at bounding box center [117, 17] width 7 height 7
click at [117, 56] on link "Work" at bounding box center [111, 54] width 19 height 8
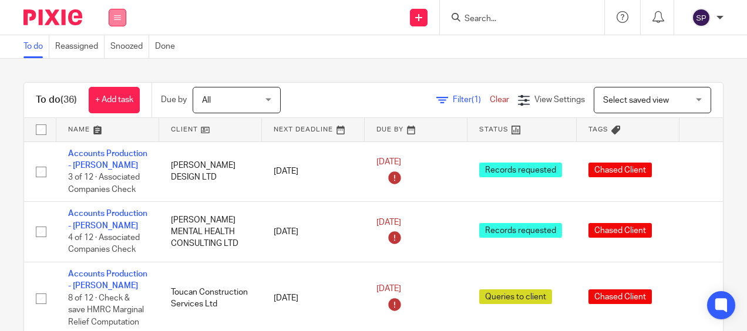
click at [122, 19] on button at bounding box center [118, 18] width 18 height 18
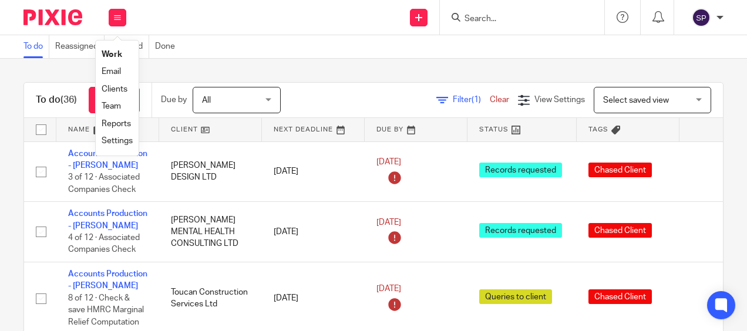
click at [115, 106] on link "Team" at bounding box center [111, 106] width 19 height 8
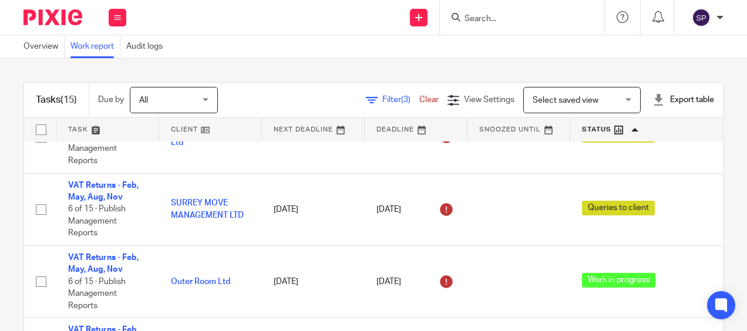
scroll to position [829, 0]
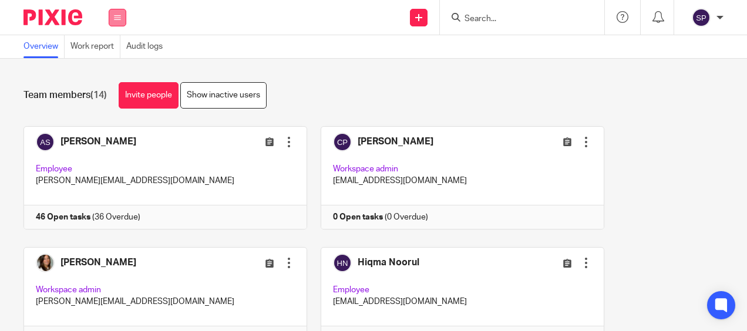
click at [114, 23] on button at bounding box center [118, 18] width 18 height 18
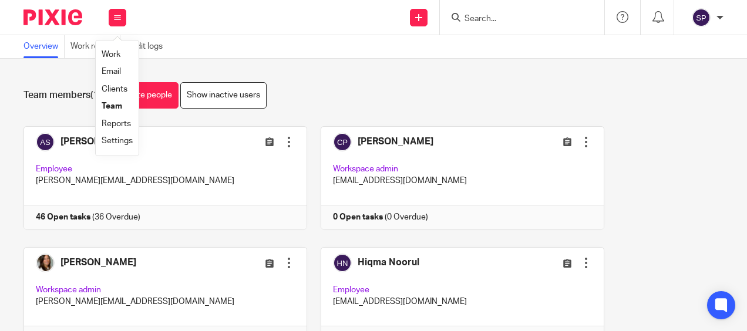
click at [109, 51] on link "Work" at bounding box center [111, 54] width 19 height 8
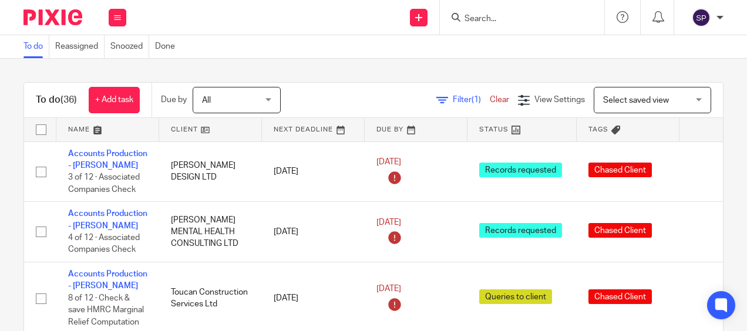
click at [500, 74] on div "To do (36) + Add task Due by All All Today Tomorrow This week Next week This mo…" at bounding box center [373, 195] width 747 height 272
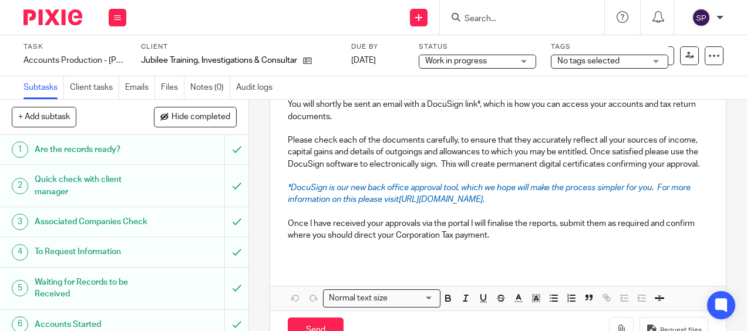
scroll to position [462, 0]
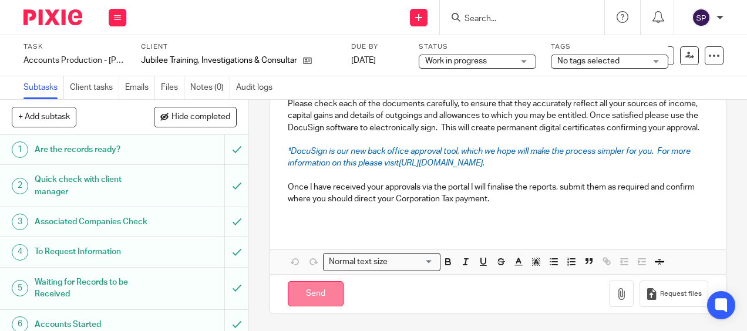
click at [306, 295] on input "Send" at bounding box center [316, 293] width 56 height 25
type input "Sent"
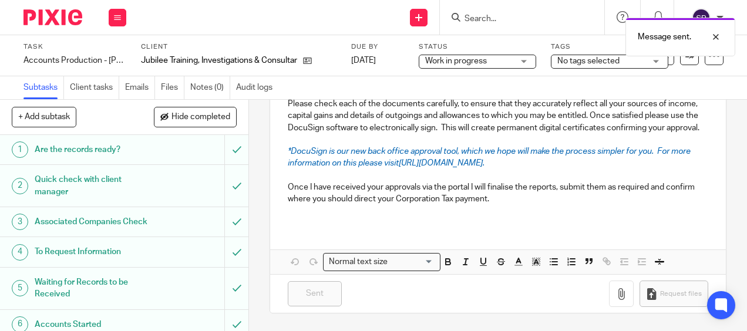
click at [530, 59] on div "Work in progress Work in progress" at bounding box center [477, 62] width 117 height 14
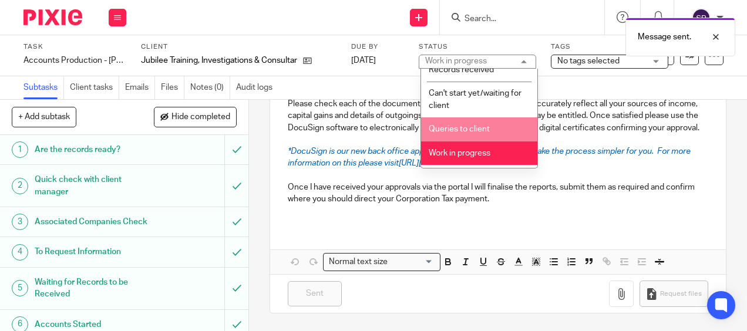
scroll to position [117, 0]
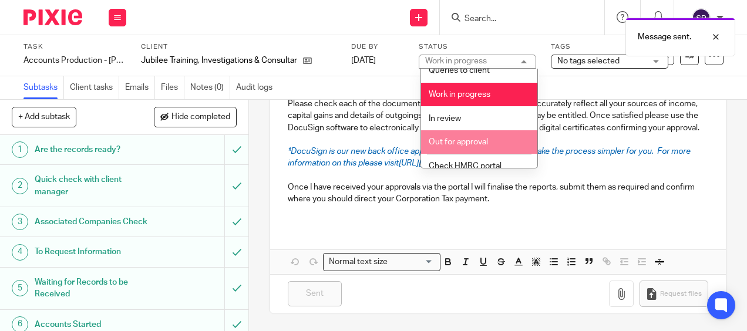
click at [487, 134] on li "Out for approval" at bounding box center [479, 142] width 116 height 24
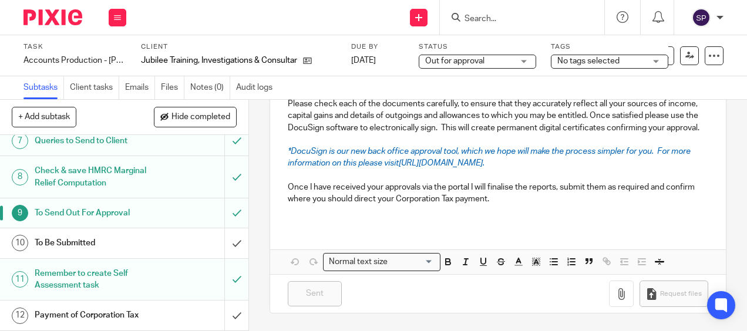
scroll to position [223, 0]
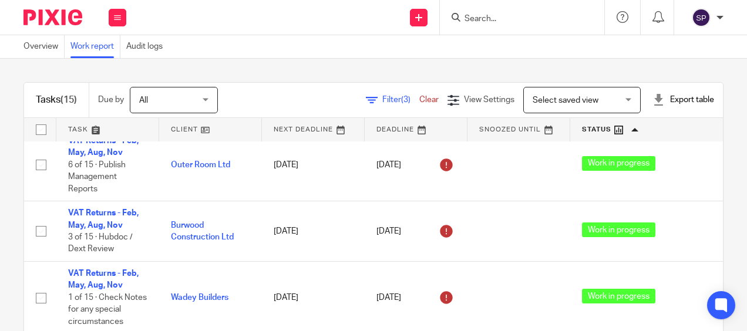
scroll to position [829, 0]
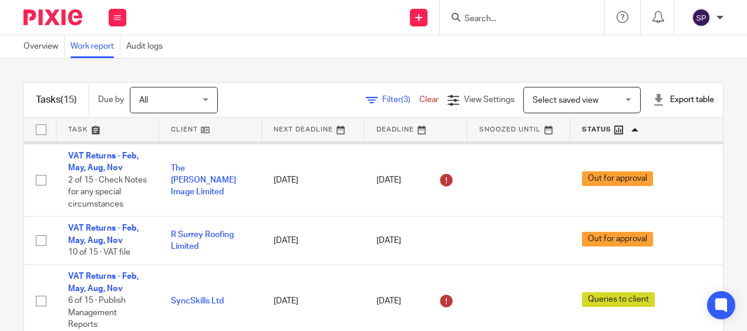
scroll to position [411, 0]
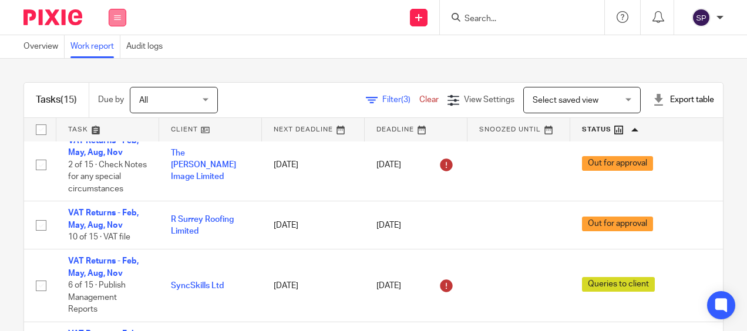
click at [120, 17] on icon at bounding box center [117, 17] width 7 height 7
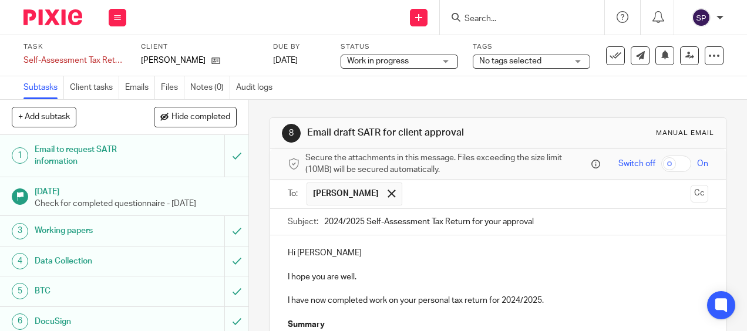
scroll to position [449, 0]
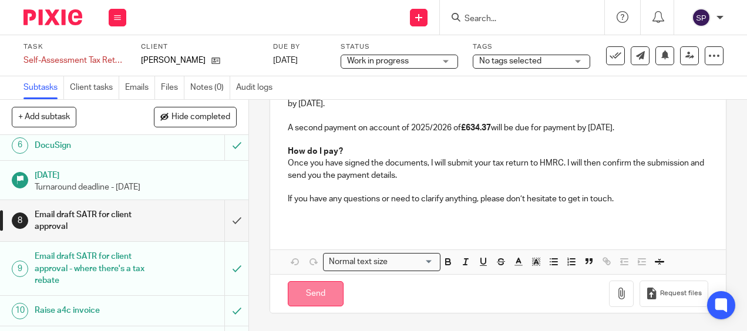
click at [312, 288] on input "Send" at bounding box center [316, 293] width 56 height 25
type input "Sent"
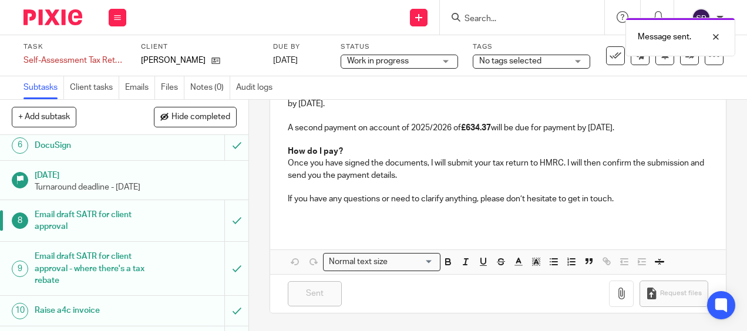
click at [447, 63] on div "Work in progress Work in progress" at bounding box center [399, 62] width 117 height 14
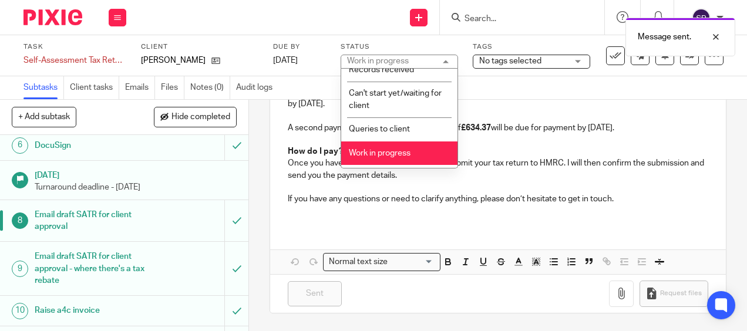
scroll to position [117, 0]
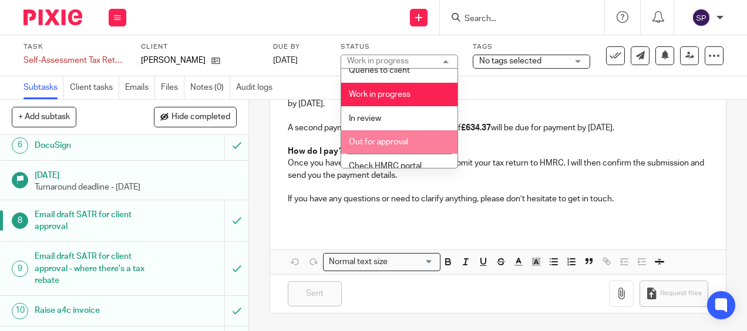
click at [411, 150] on li "Out for approval" at bounding box center [399, 142] width 116 height 24
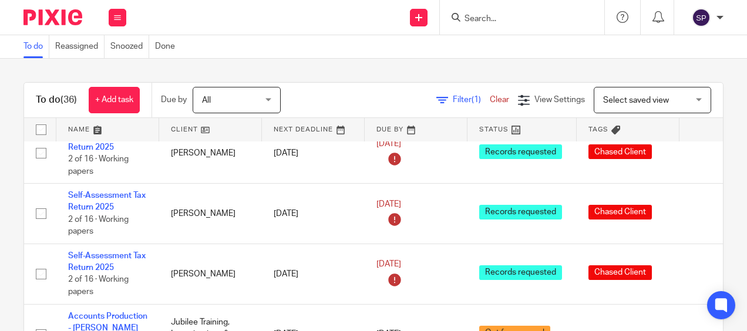
scroll to position [2032, 0]
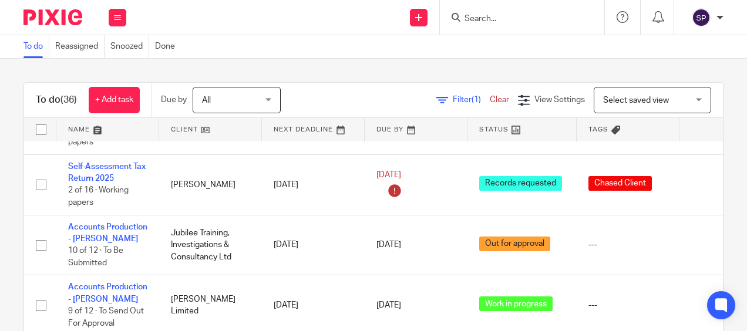
scroll to position [2032, 0]
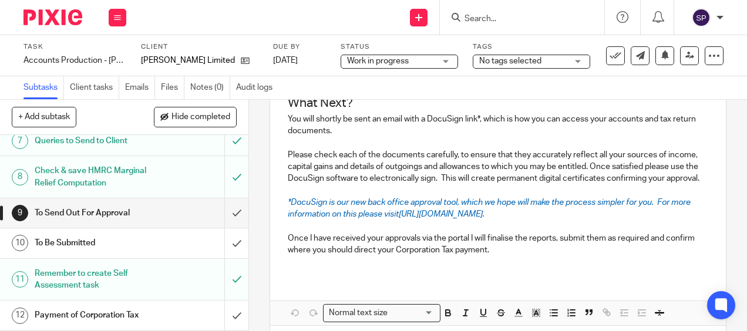
scroll to position [449, 0]
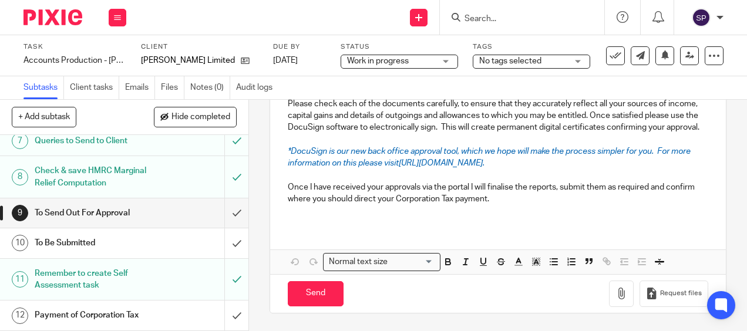
click at [715, 209] on div "9 To Send Out For Approval Manual email Secure the attachments in this message.…" at bounding box center [498, 215] width 498 height 231
click at [315, 294] on input "Send" at bounding box center [316, 293] width 56 height 25
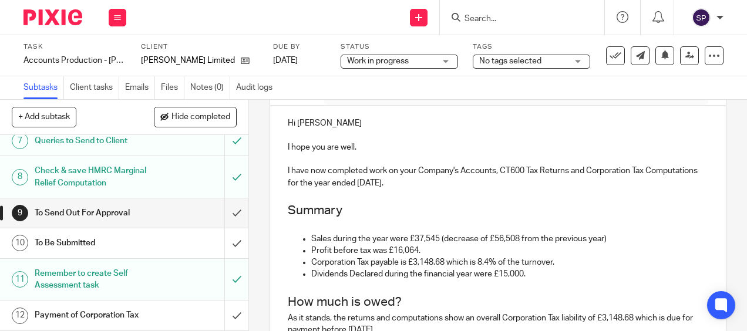
type input "Sent"
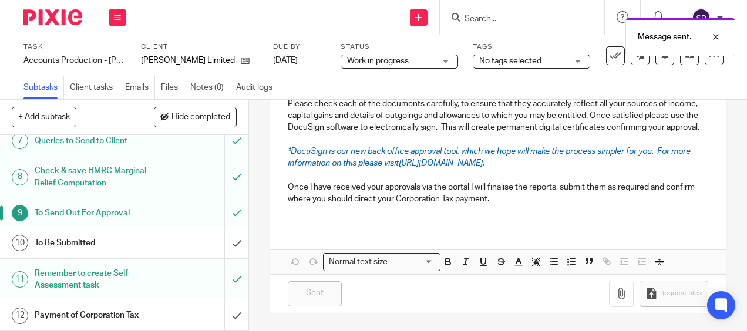
click at [383, 59] on span "Work in progress" at bounding box center [378, 61] width 62 height 8
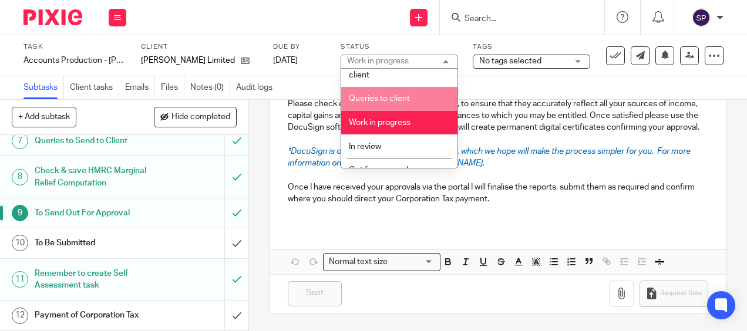
scroll to position [117, 0]
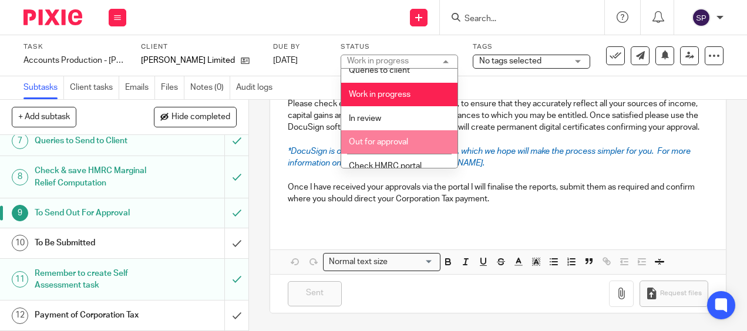
click at [348, 139] on li "Out for approval" at bounding box center [399, 142] width 116 height 24
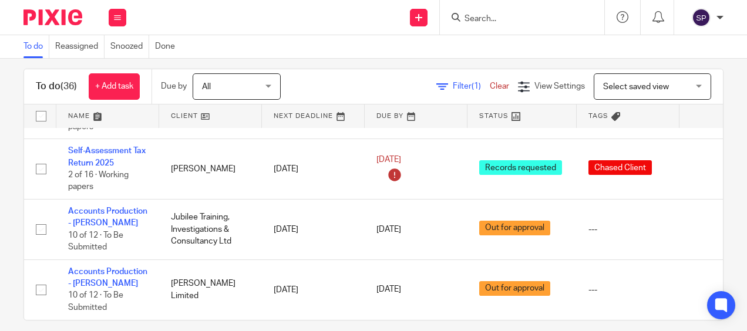
scroll to position [26, 0]
